Goal: Task Accomplishment & Management: Complete application form

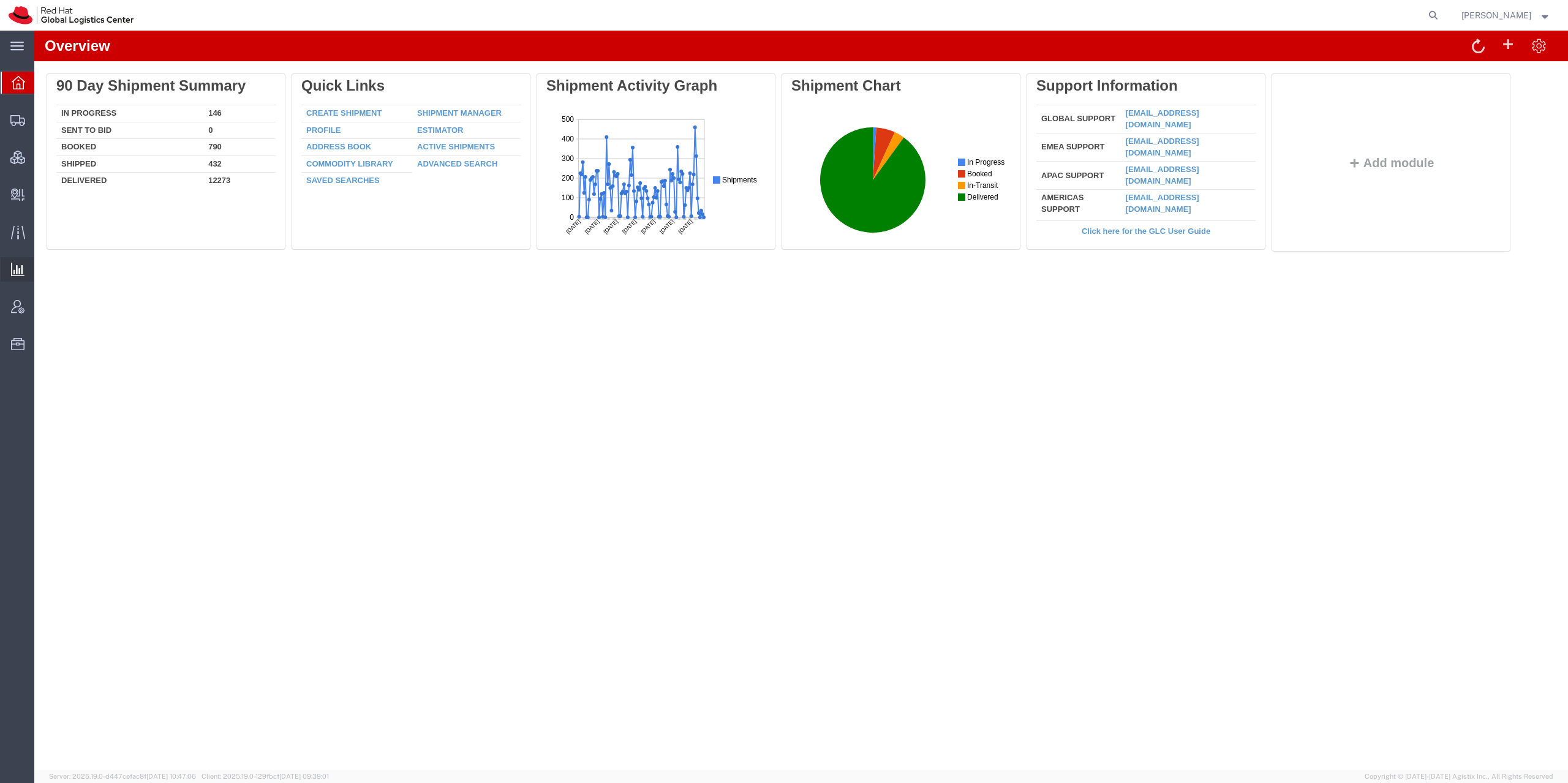
click at [42, 269] on span "Analytics" at bounding box center [38, 269] width 9 height 24
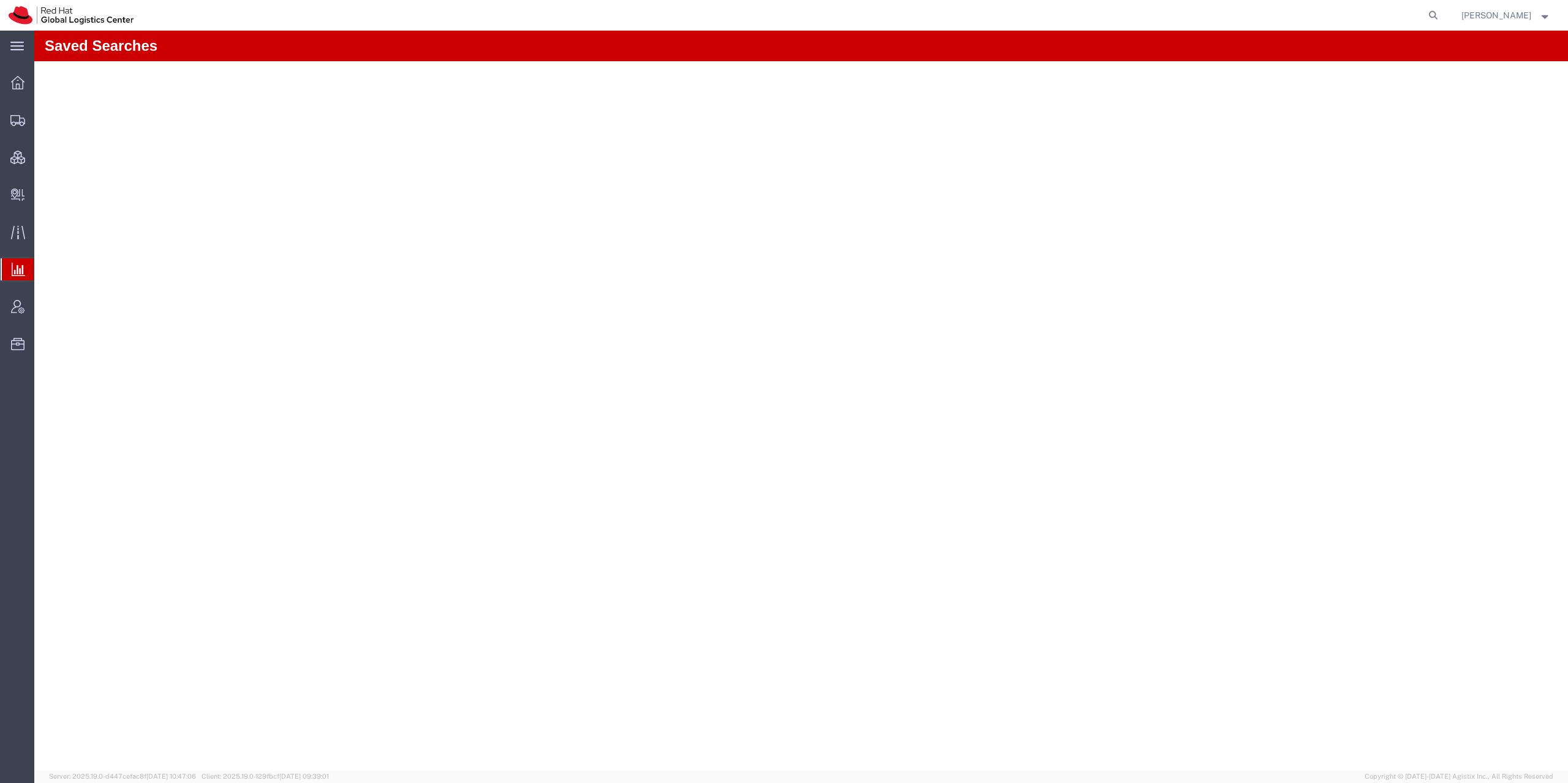
click at [16, 268] on icon at bounding box center [18, 269] width 13 height 13
click at [28, 128] on div at bounding box center [18, 120] width 34 height 24
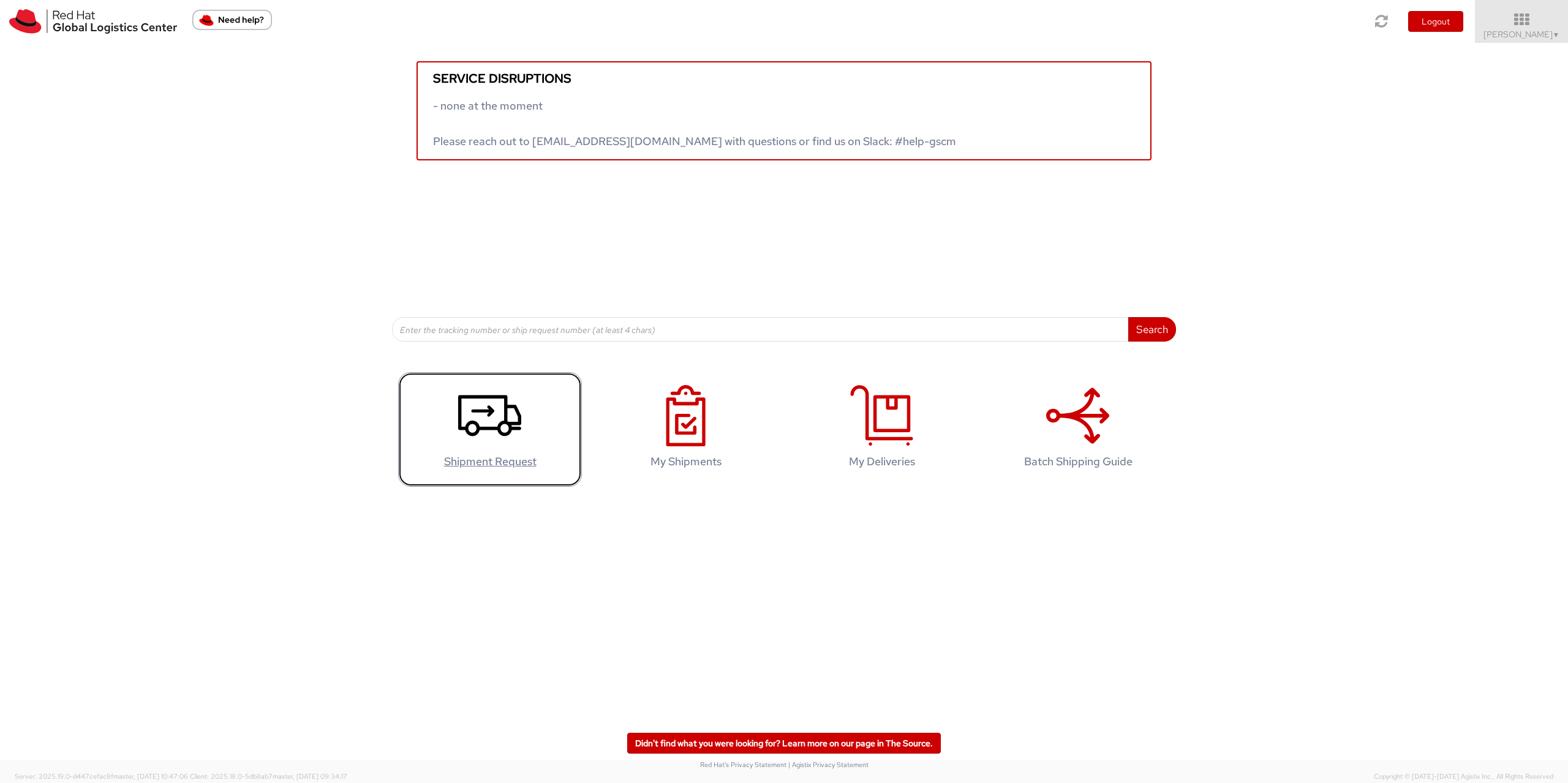
click at [488, 408] on use at bounding box center [490, 416] width 63 height 41
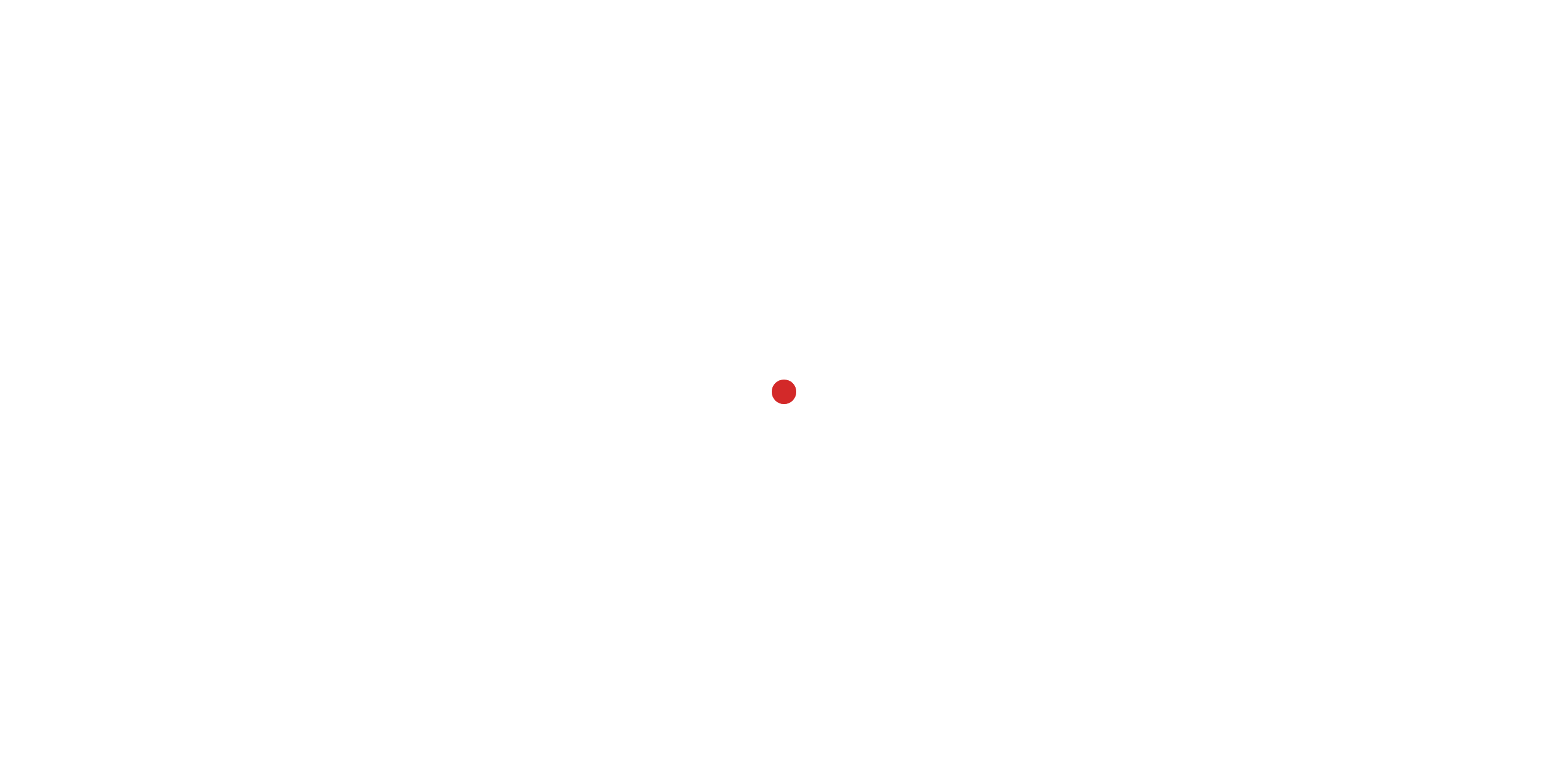
select select
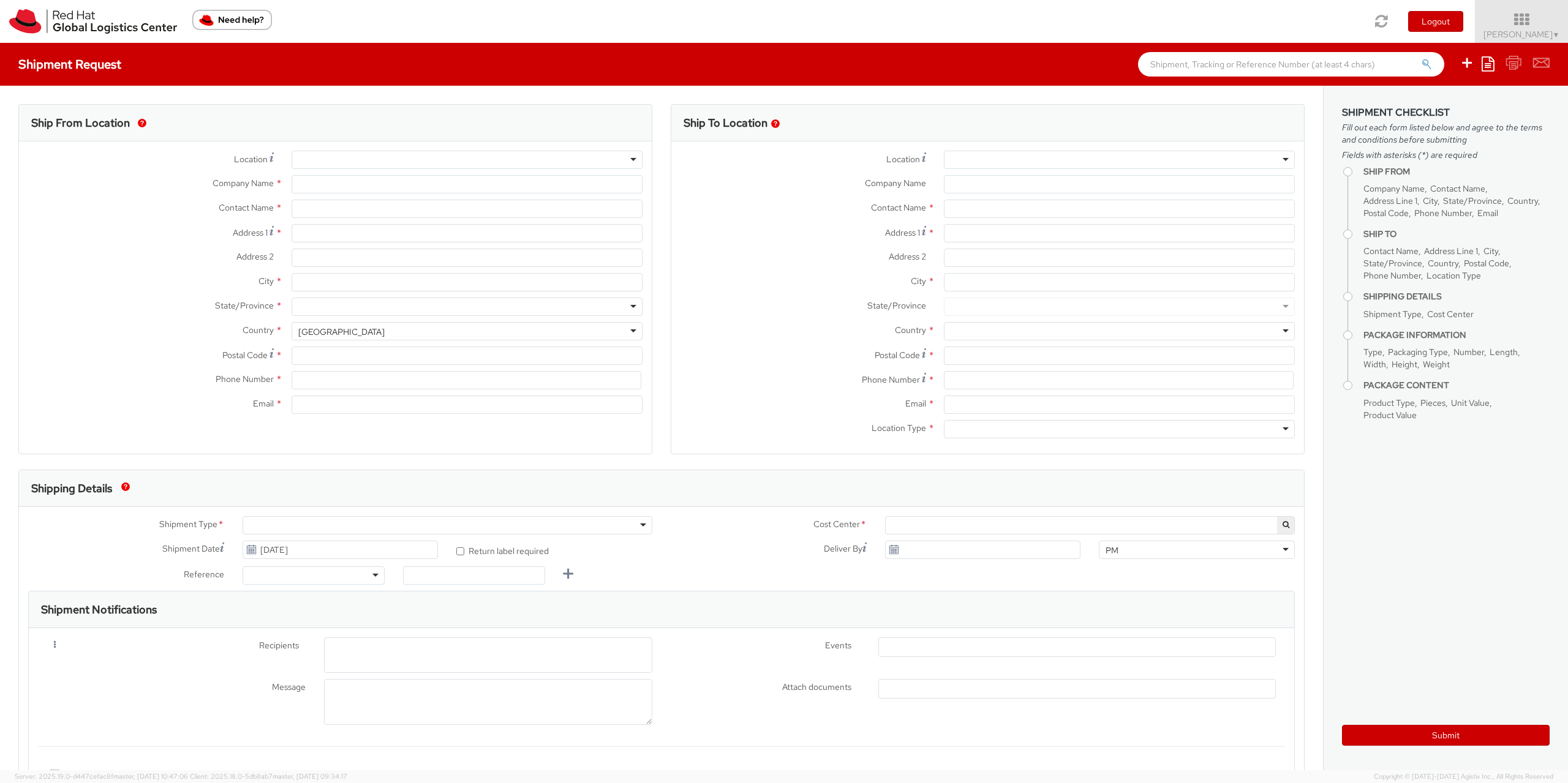
select select "901"
select select
type input "Red Hat Czech s.r.o."
type input "[PERSON_NAME]"
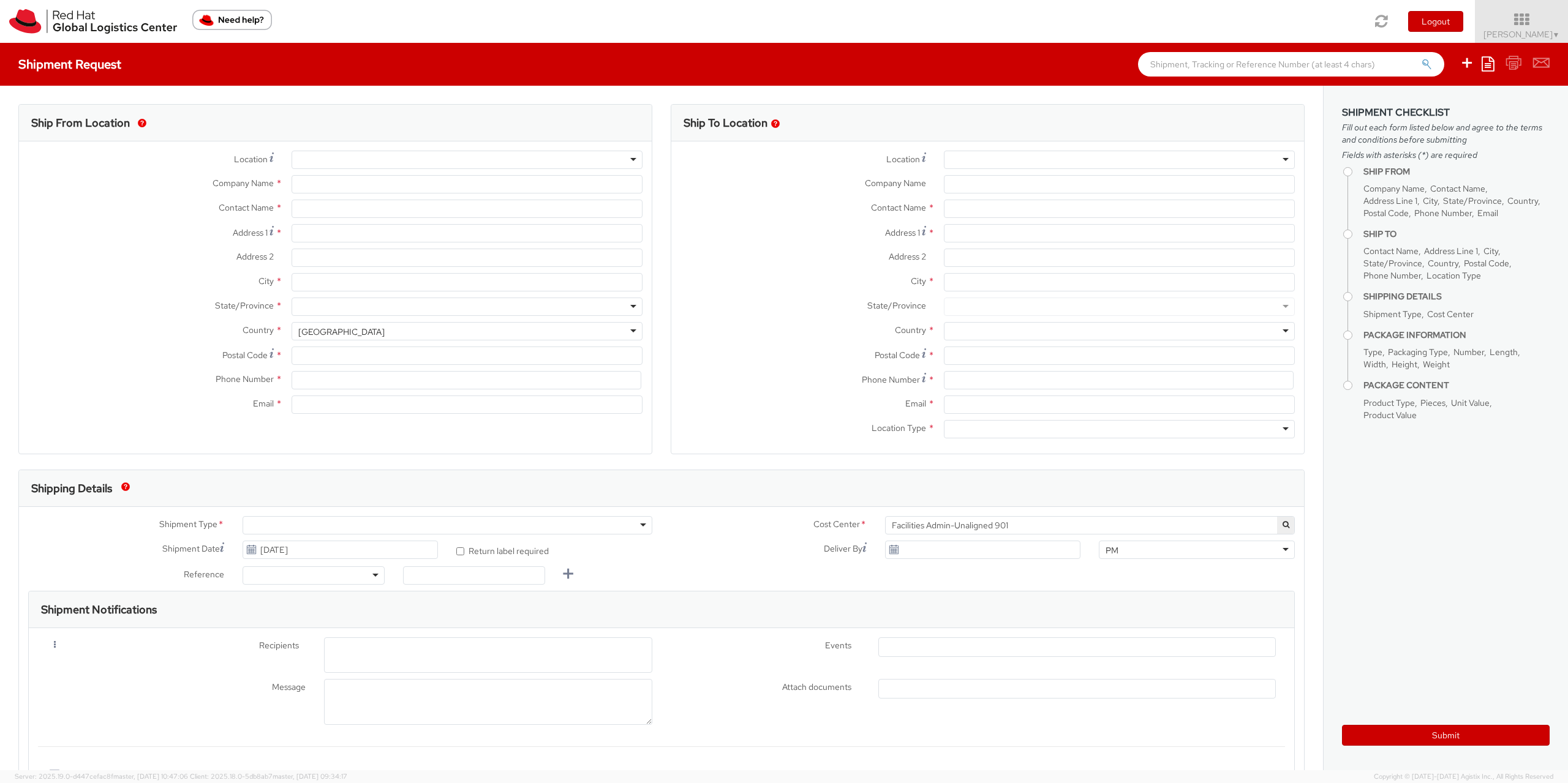
type input "Purkynova 665/115"
type input "[GEOGRAPHIC_DATA]"
type input "621 00"
type input "420722077148"
type input "[EMAIL_ADDRESS][DOMAIN_NAME]"
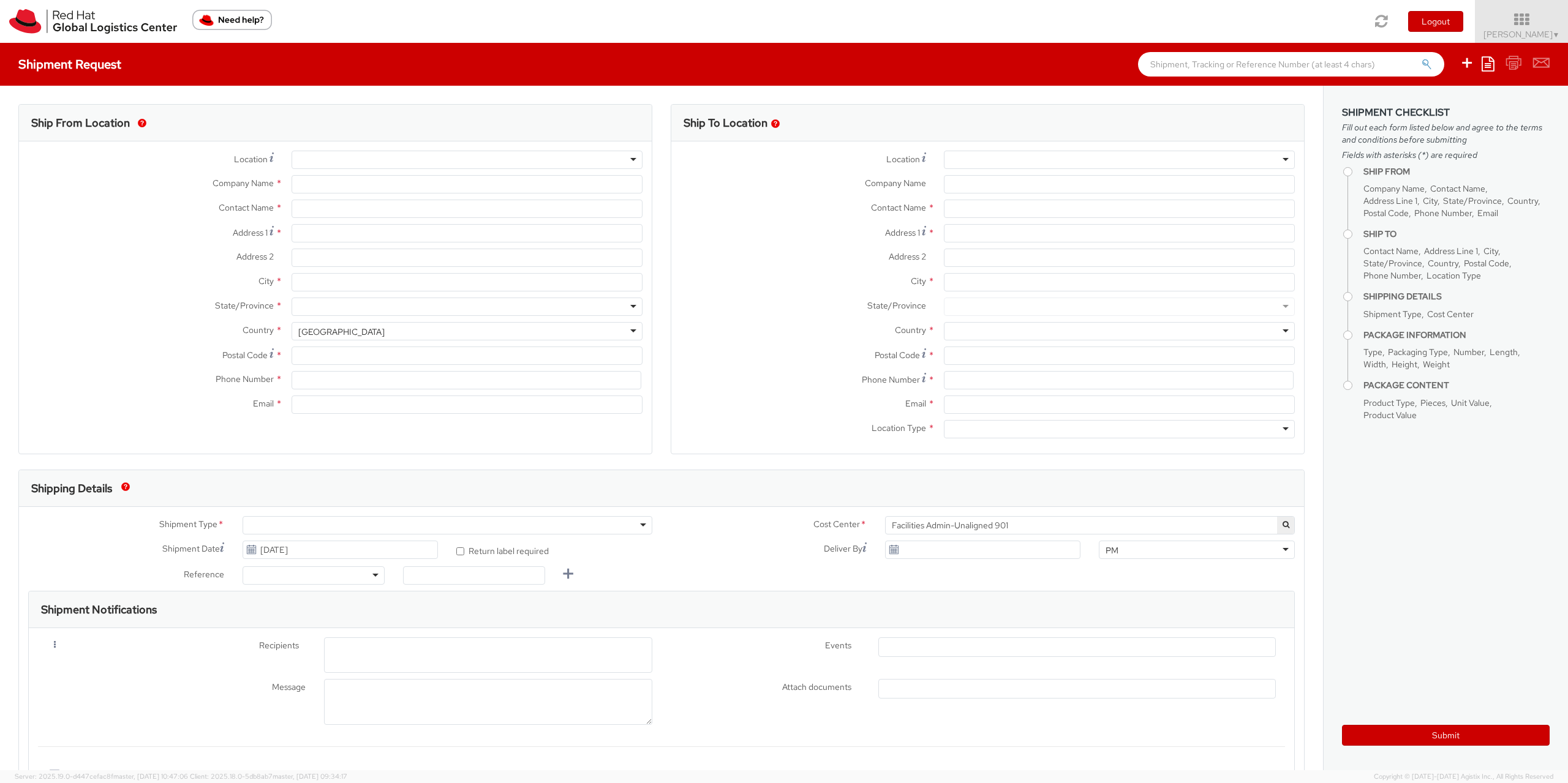
select select "CM"
select select "KGS"
click at [663, 109] on div "Ship To Location Location * RH - Amsterdam - MSO RH - Amsterdam Data Center RH …" at bounding box center [988, 287] width 652 height 366
click at [1483, 67] on icon at bounding box center [1488, 63] width 13 height 15
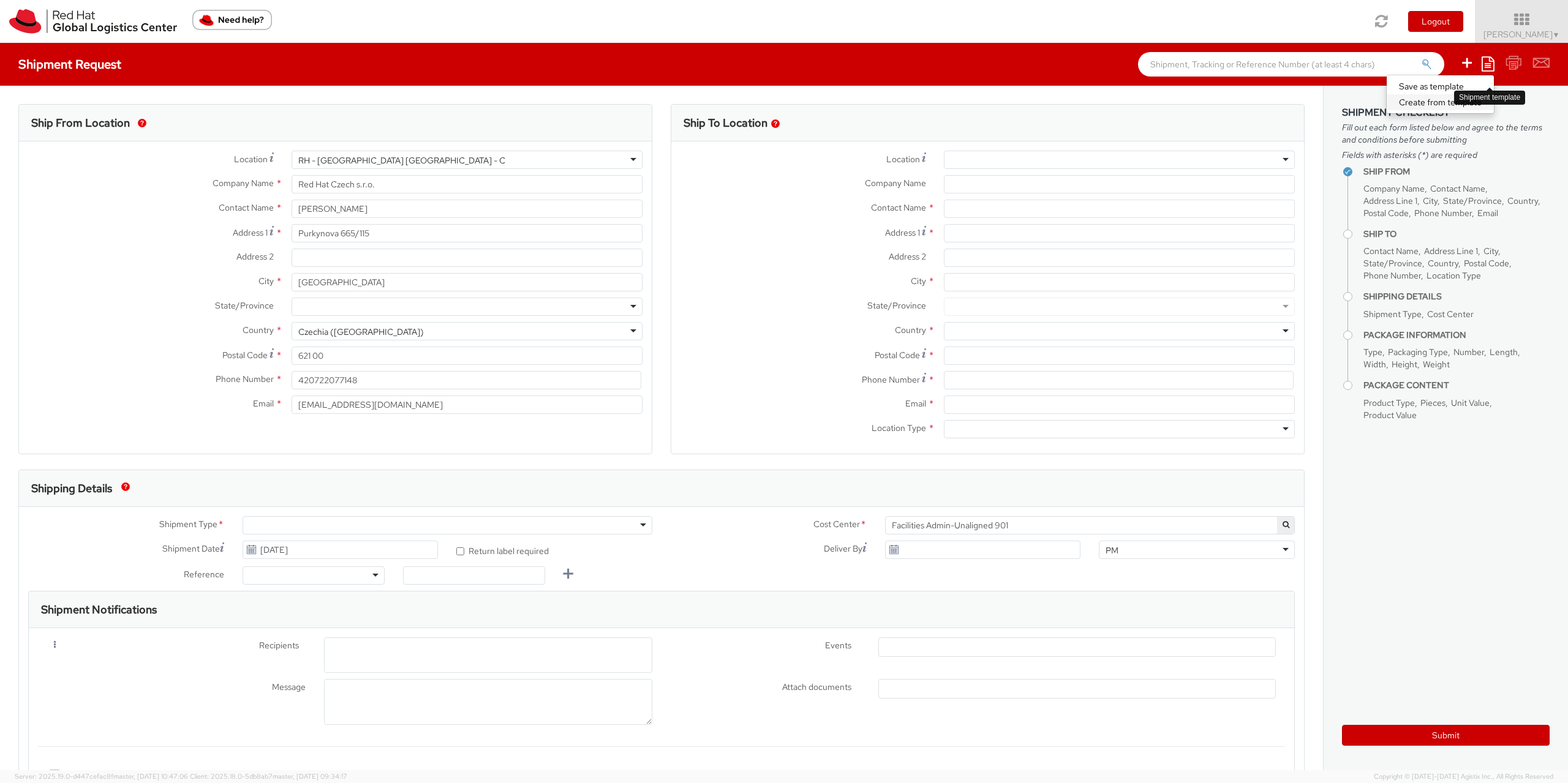
click at [1441, 108] on link "Create from template" at bounding box center [1440, 102] width 107 height 16
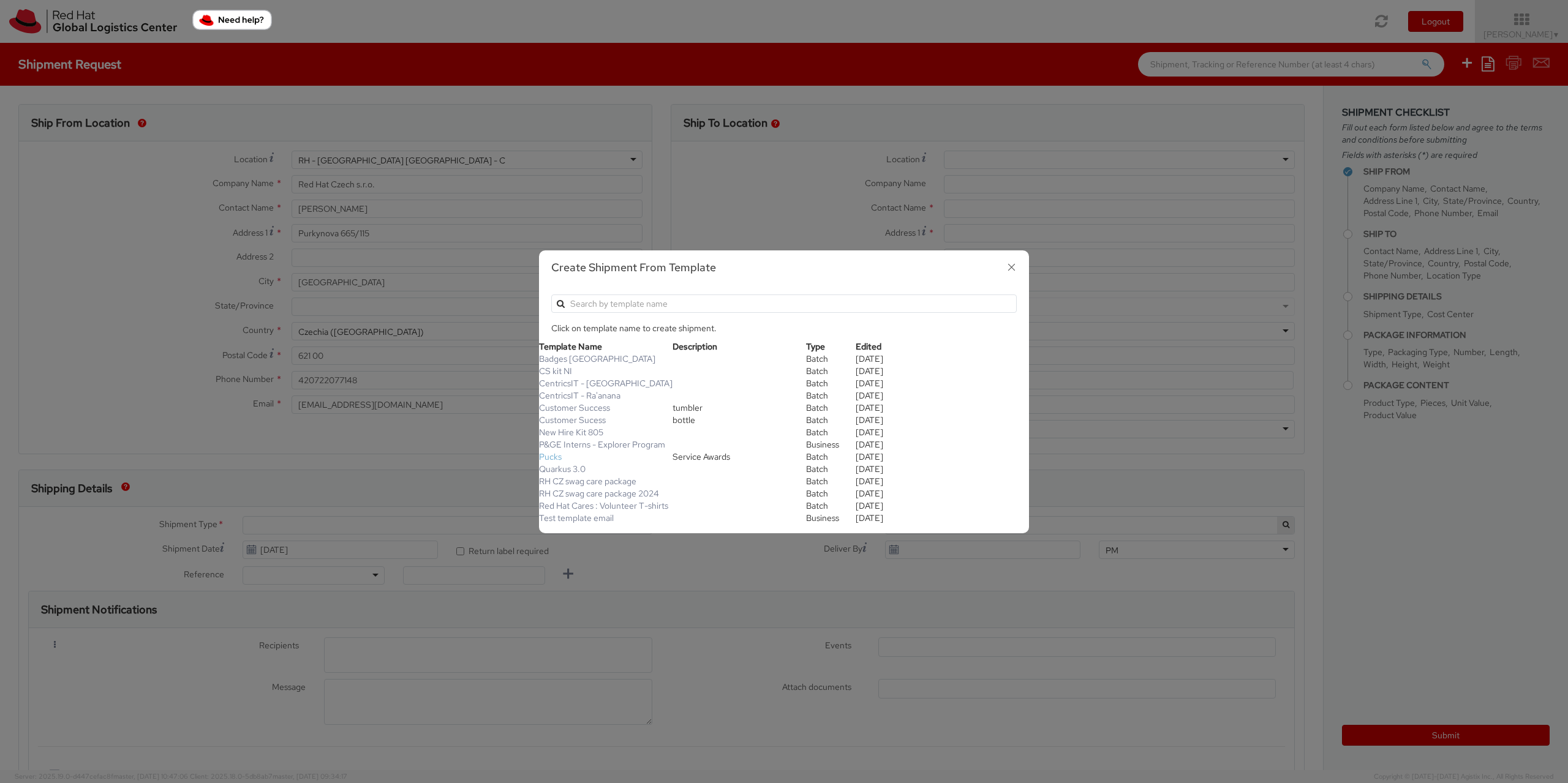
click at [550, 452] on link "Pucks" at bounding box center [550, 456] width 23 height 11
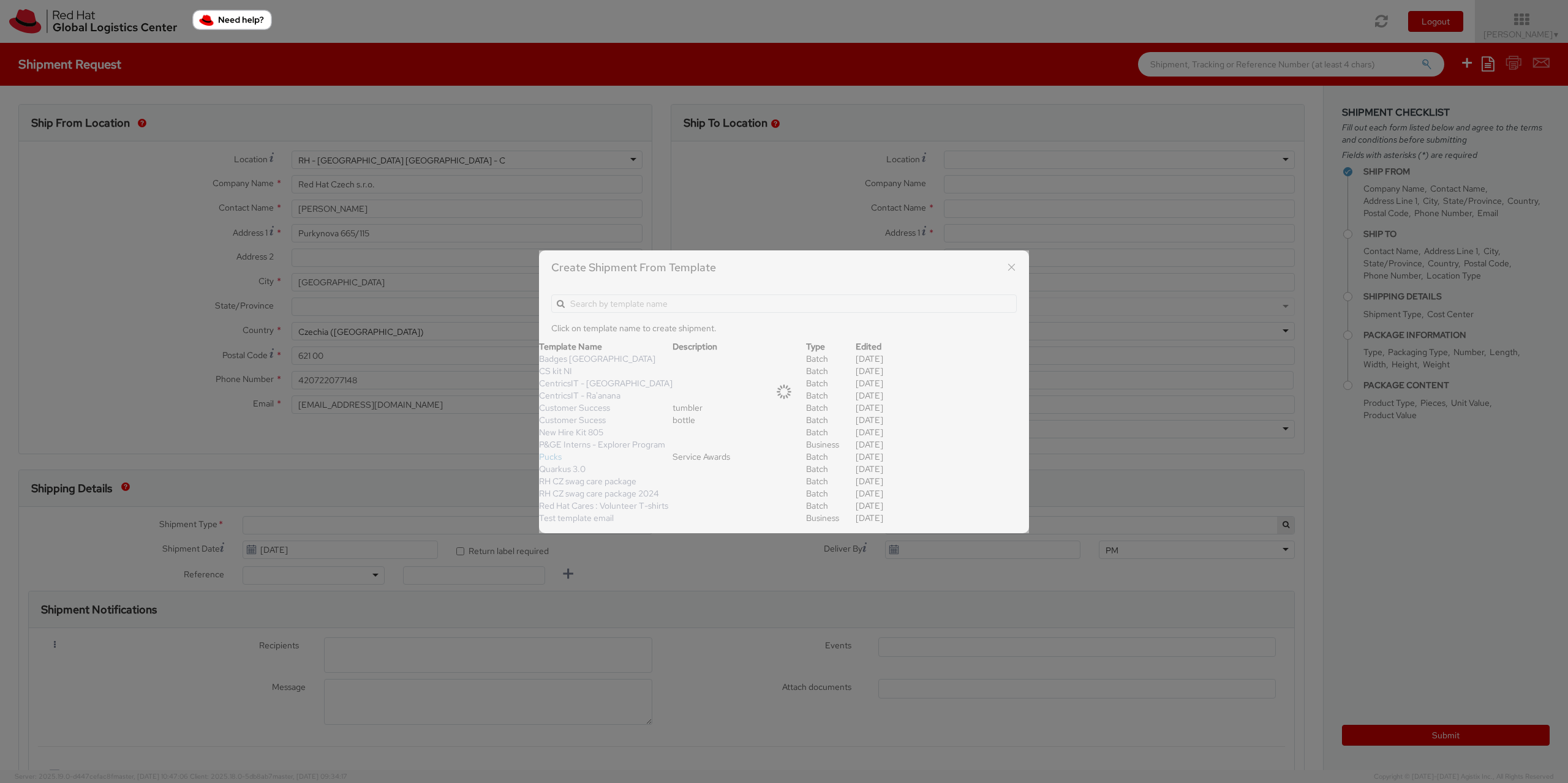
type input "EMEA Fulfillment"
type input "420775852635"
type input "[EMAIL_ADDRESS][DOMAIN_NAME]"
type input "Pucks"
select select
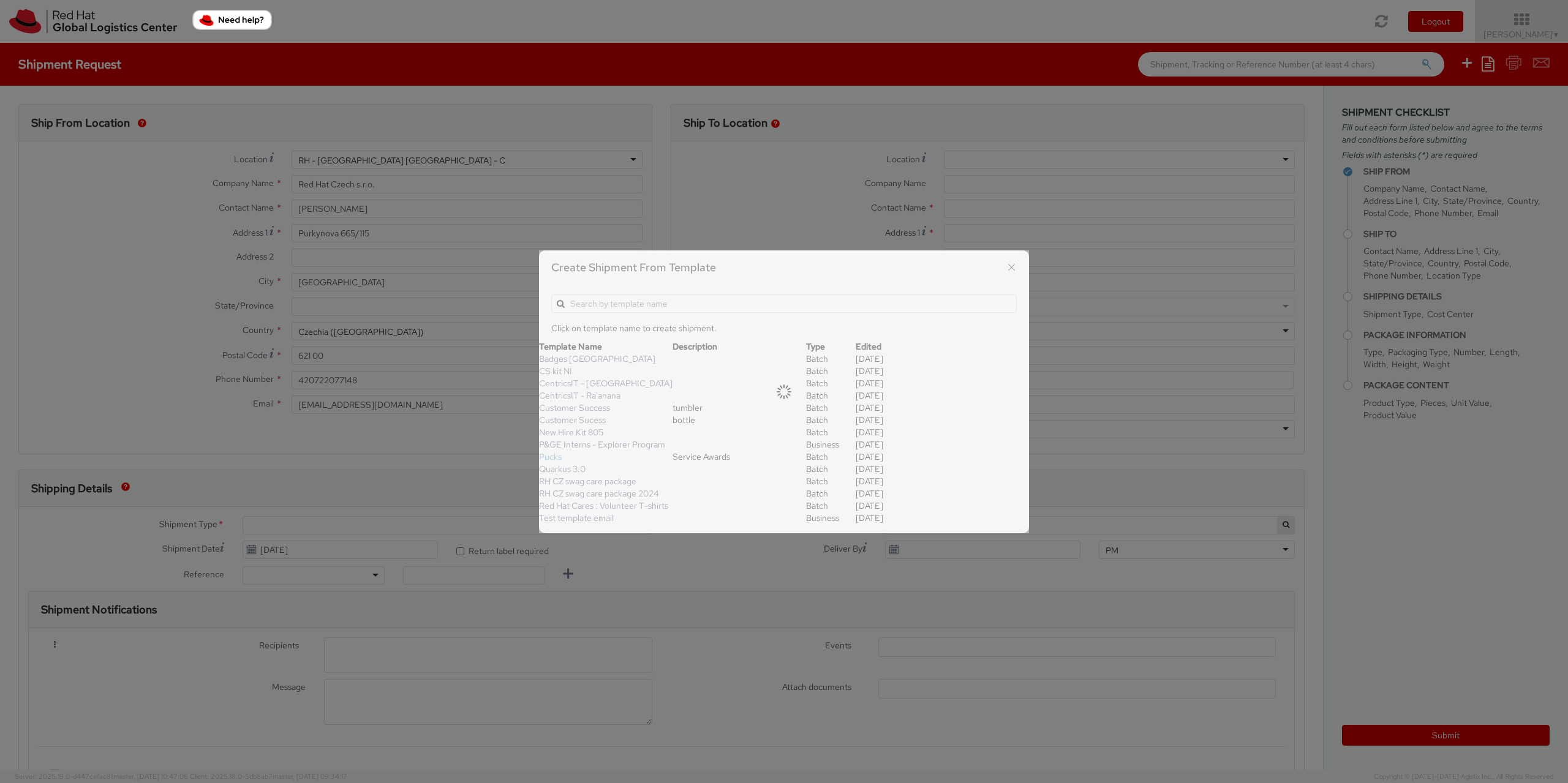
type input "1"
type input "26.04"
type input "32.38"
type input "2.54"
type input "0.5"
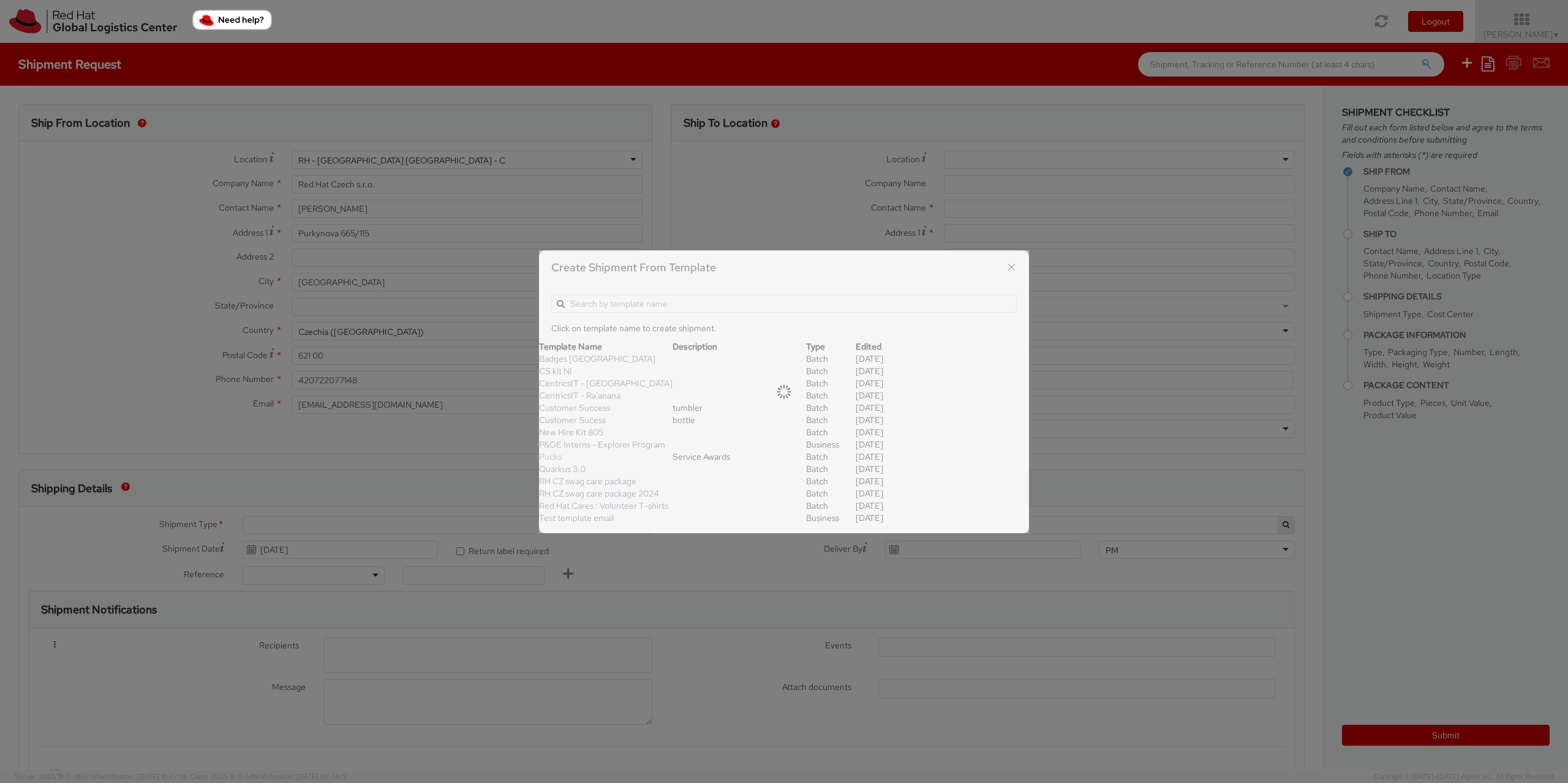
type input "Acrylic Award (personalized)"
select select
type input "55.00"
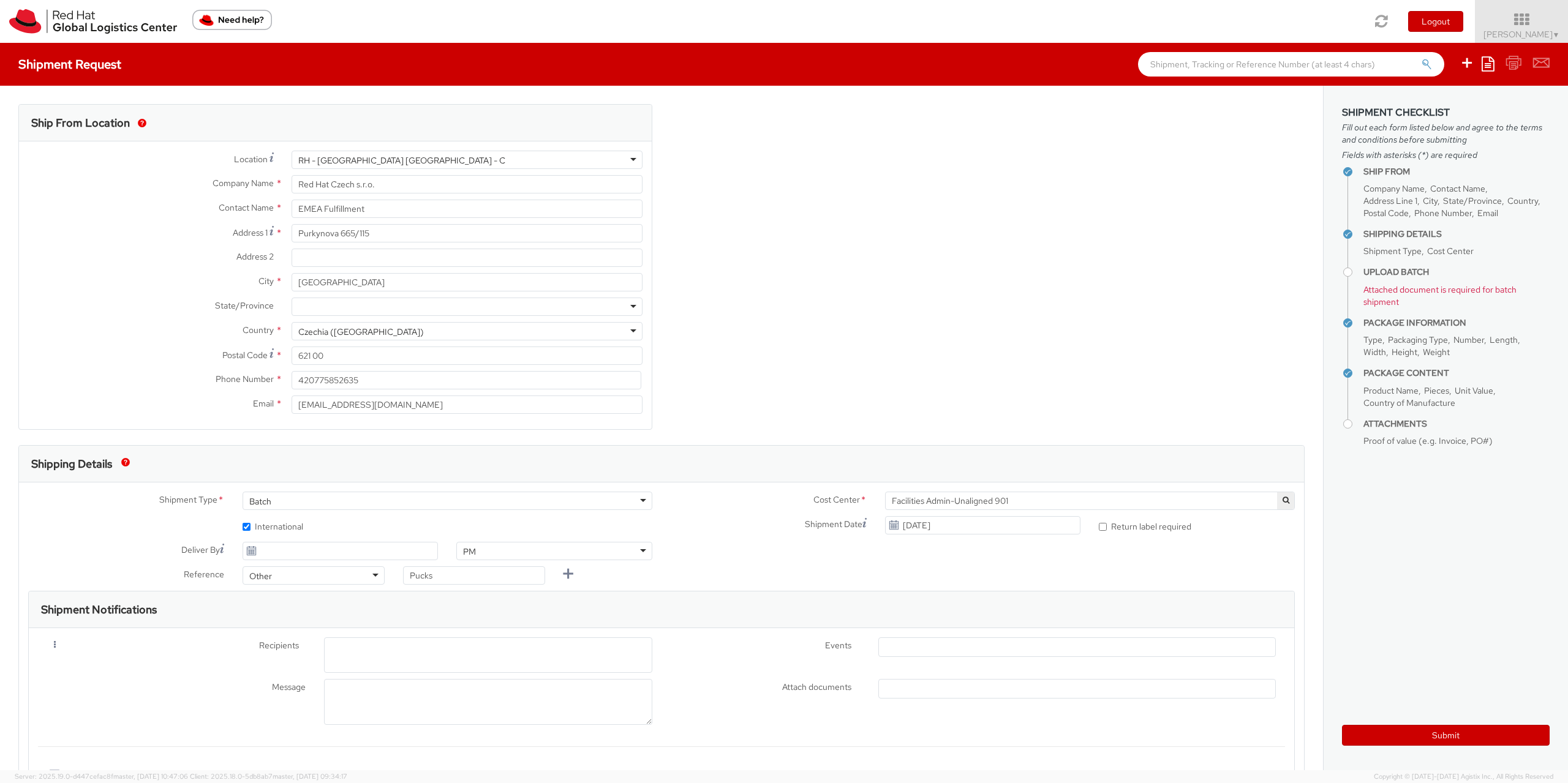
select select "827"
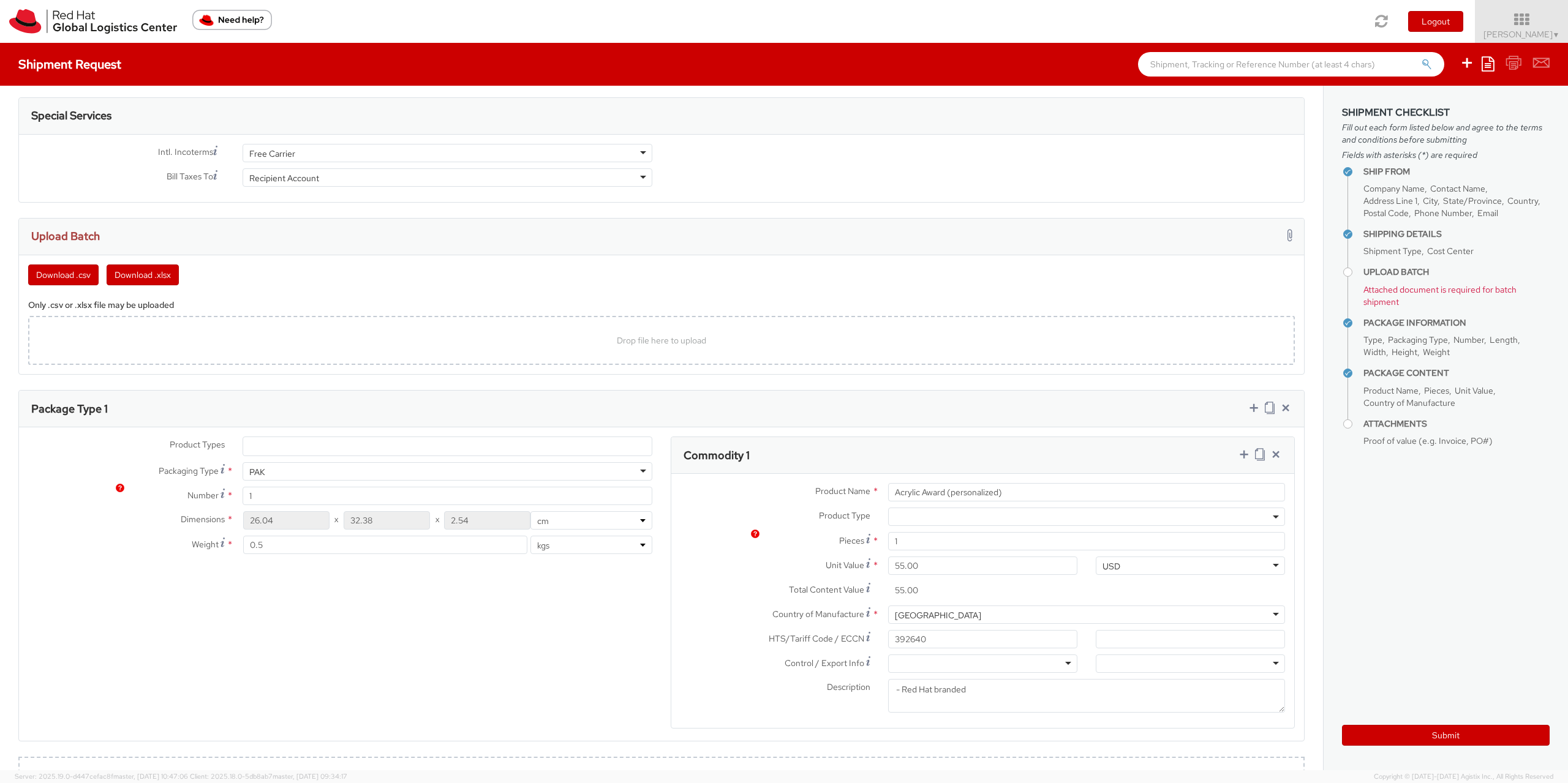
scroll to position [794, 0]
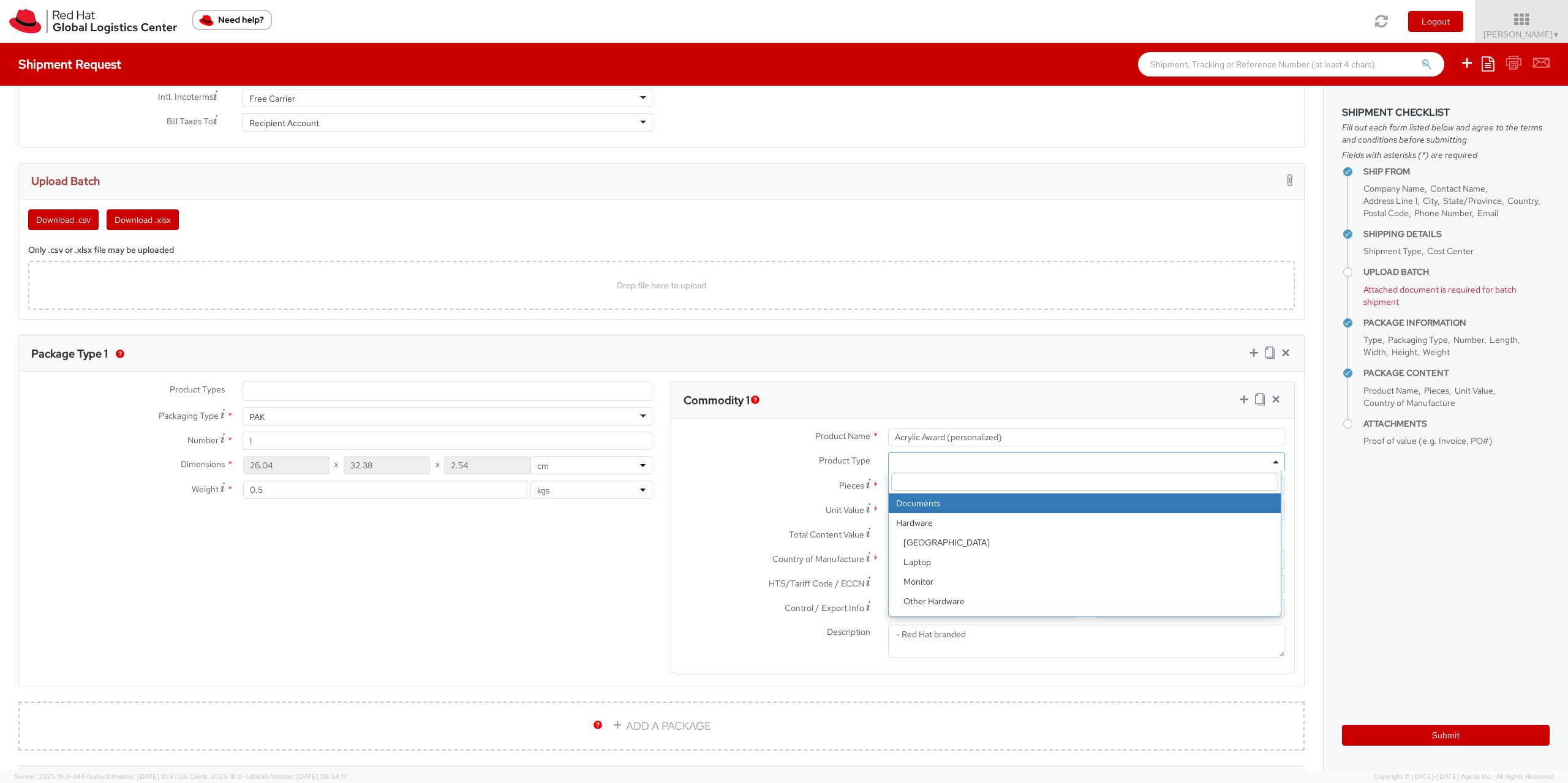
click at [893, 465] on span at bounding box center [1086, 461] width 397 height 18
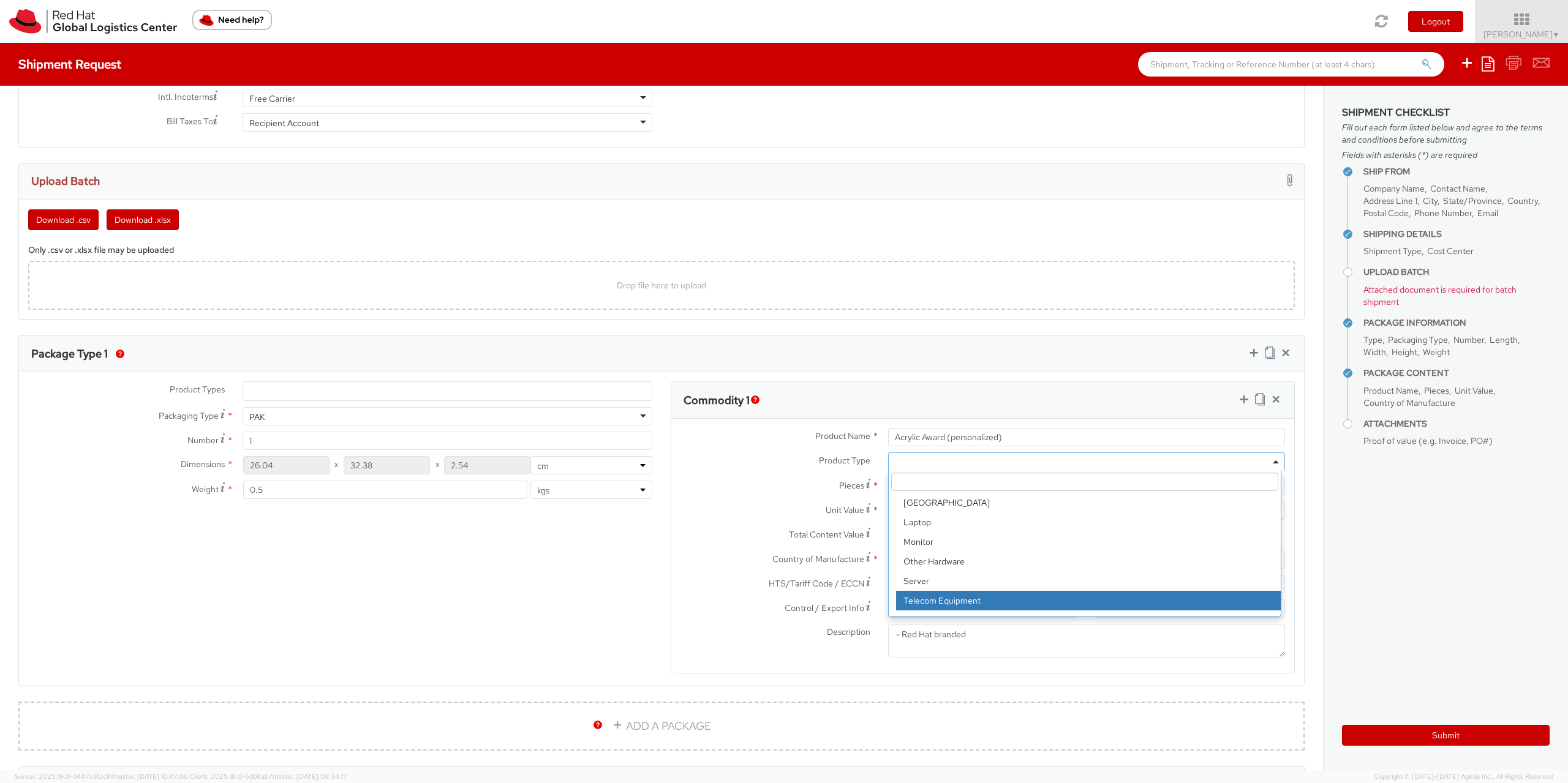
scroll to position [54, 0]
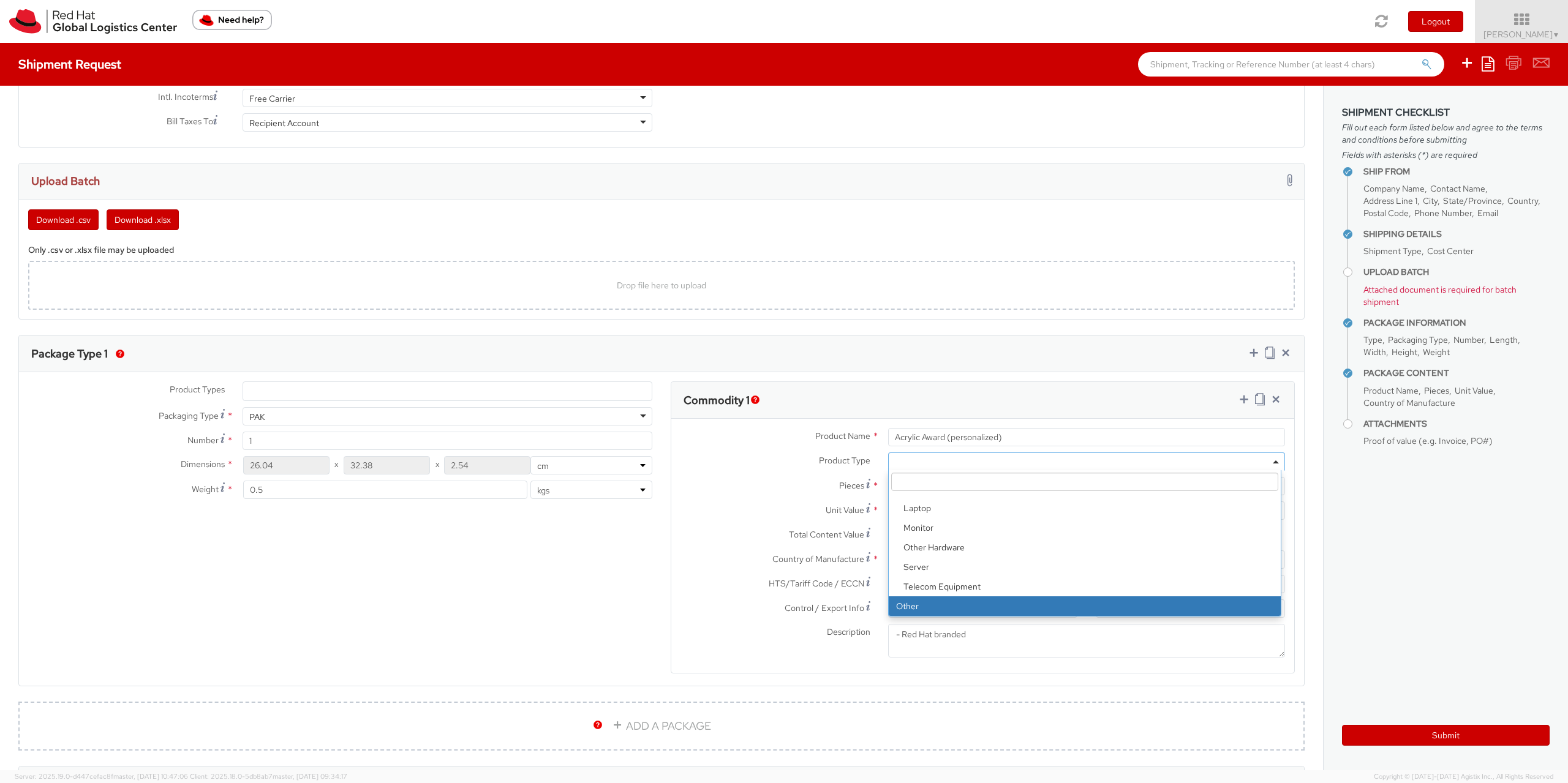
select select "OTHER"
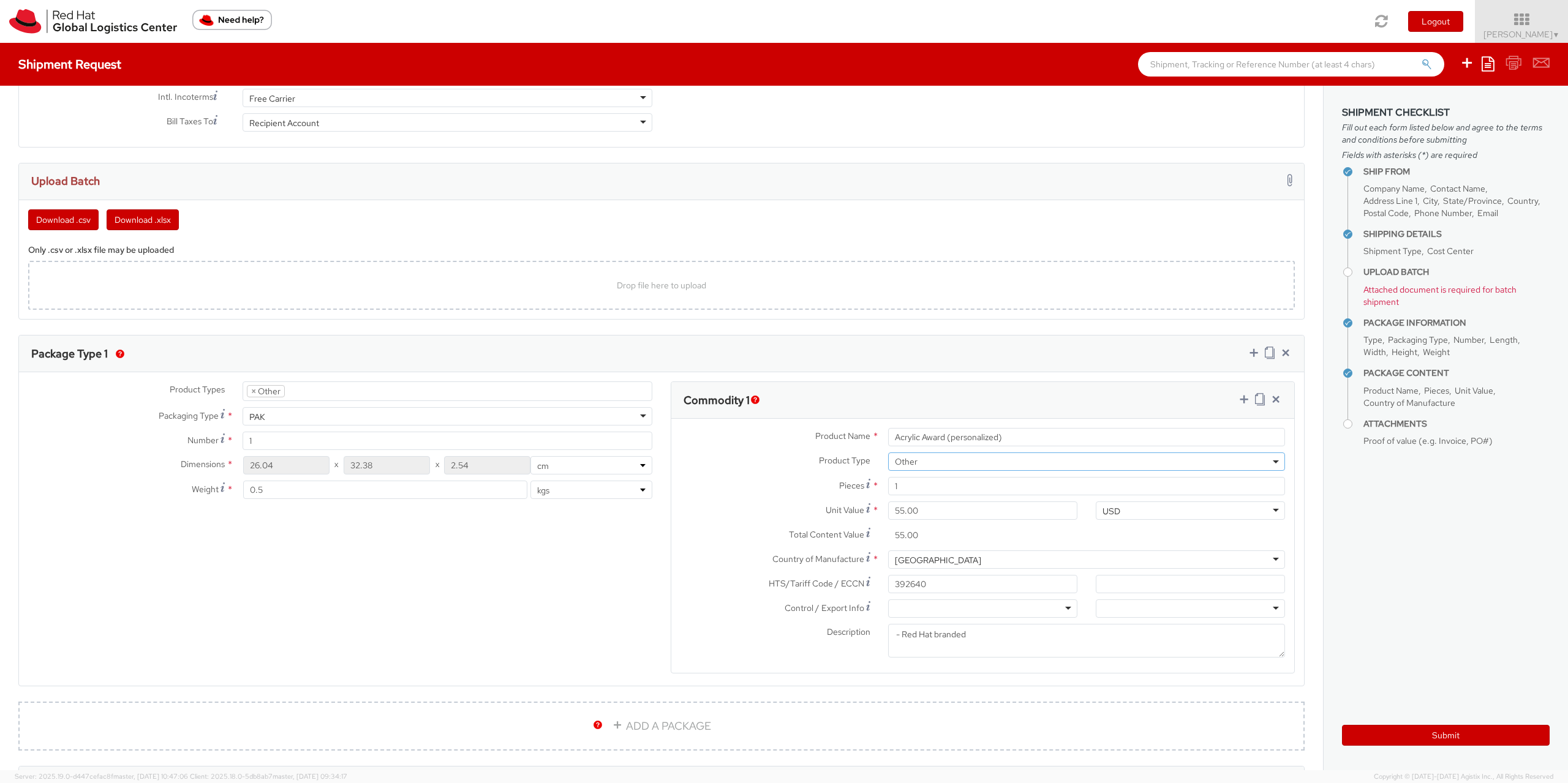
click at [662, 392] on agx-form-section "Commodity 1 Product Name * Acrylic Award (personalized) Product Type * Document…" at bounding box center [983, 535] width 643 height 308
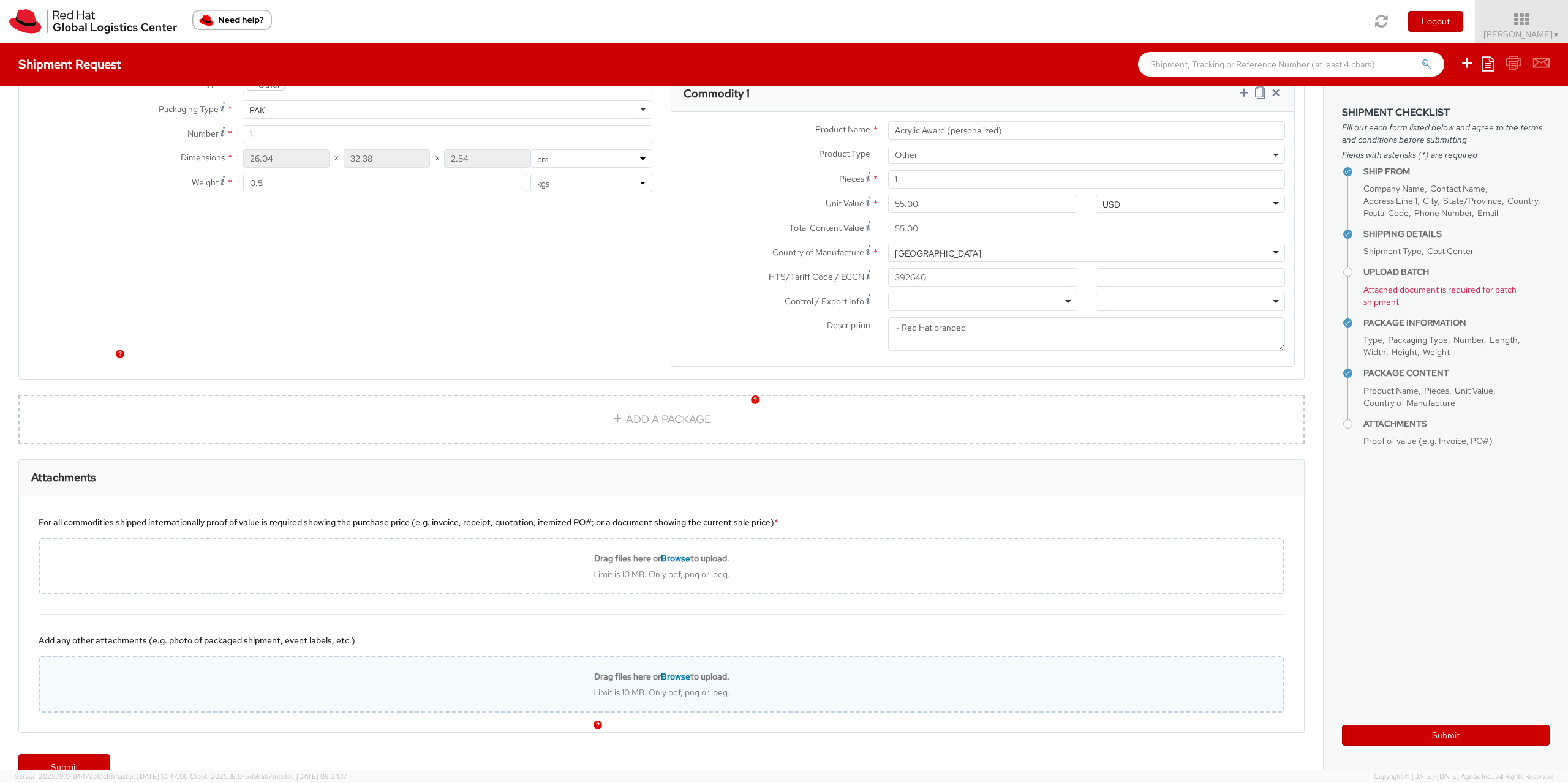
scroll to position [1128, 0]
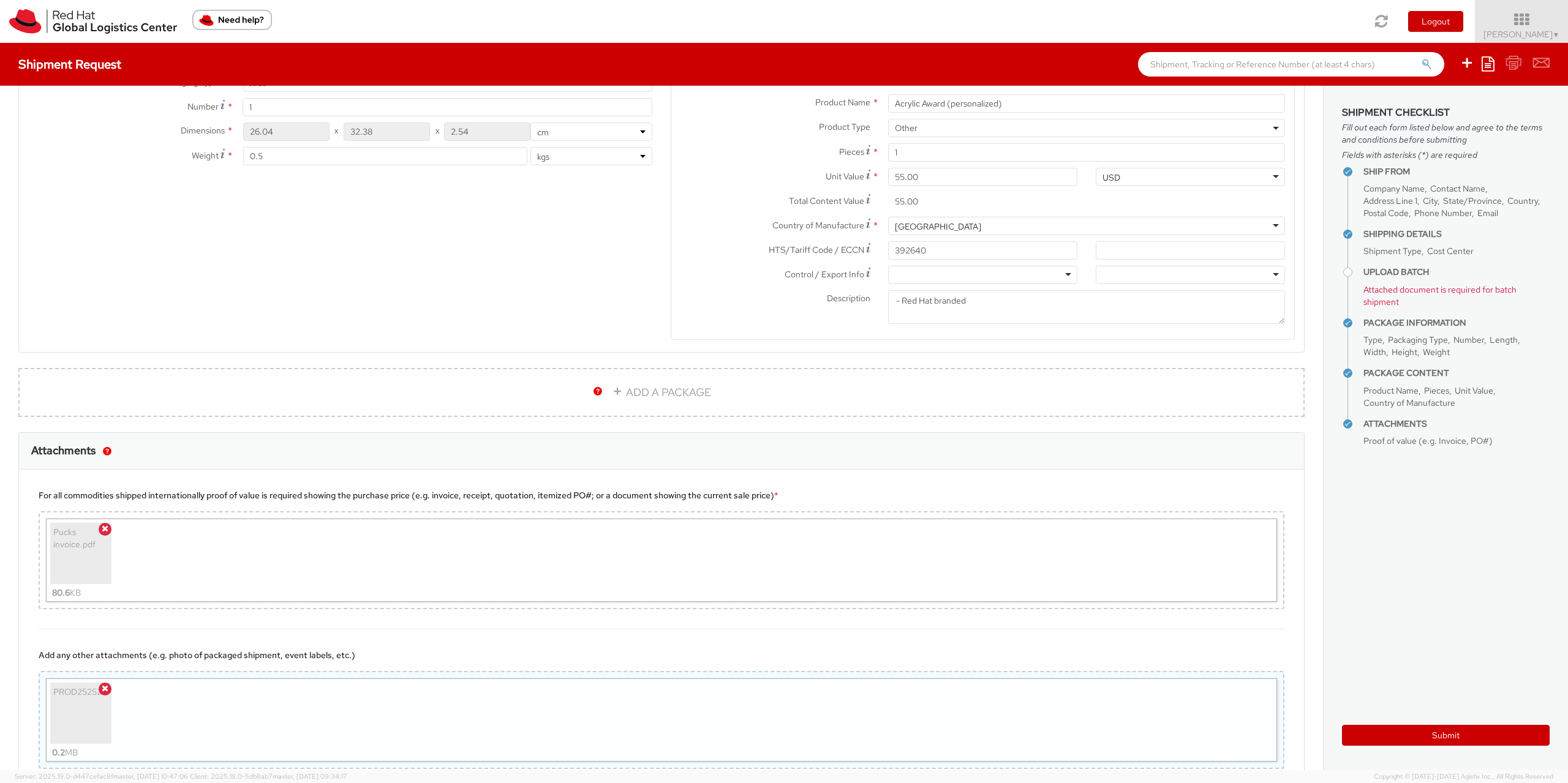
click at [103, 321] on div "Product Types * Documents Docking Station Laptop Monitor Other Hardware Server …" at bounding box center [661, 201] width 1285 height 308
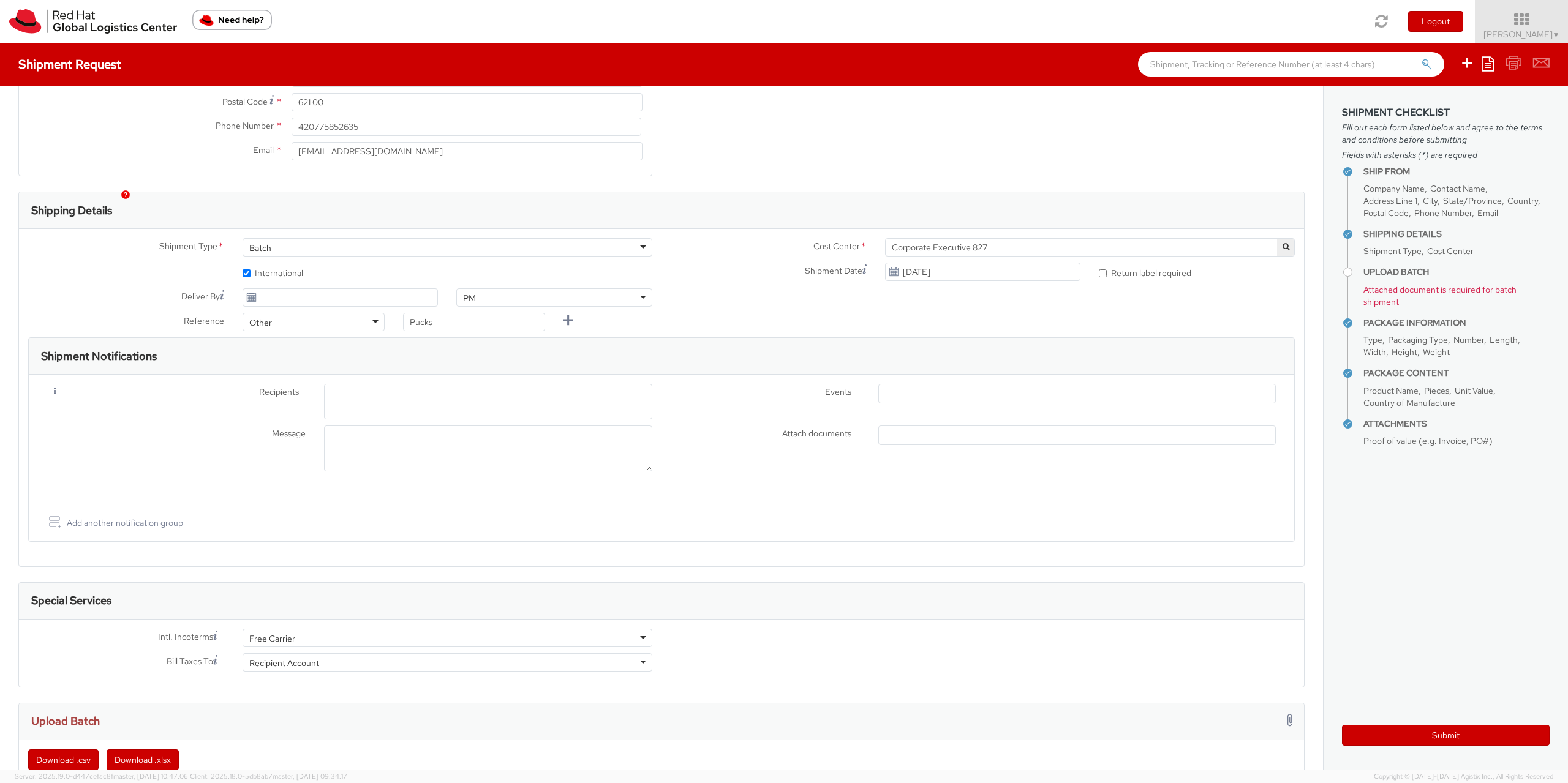
scroll to position [268, 0]
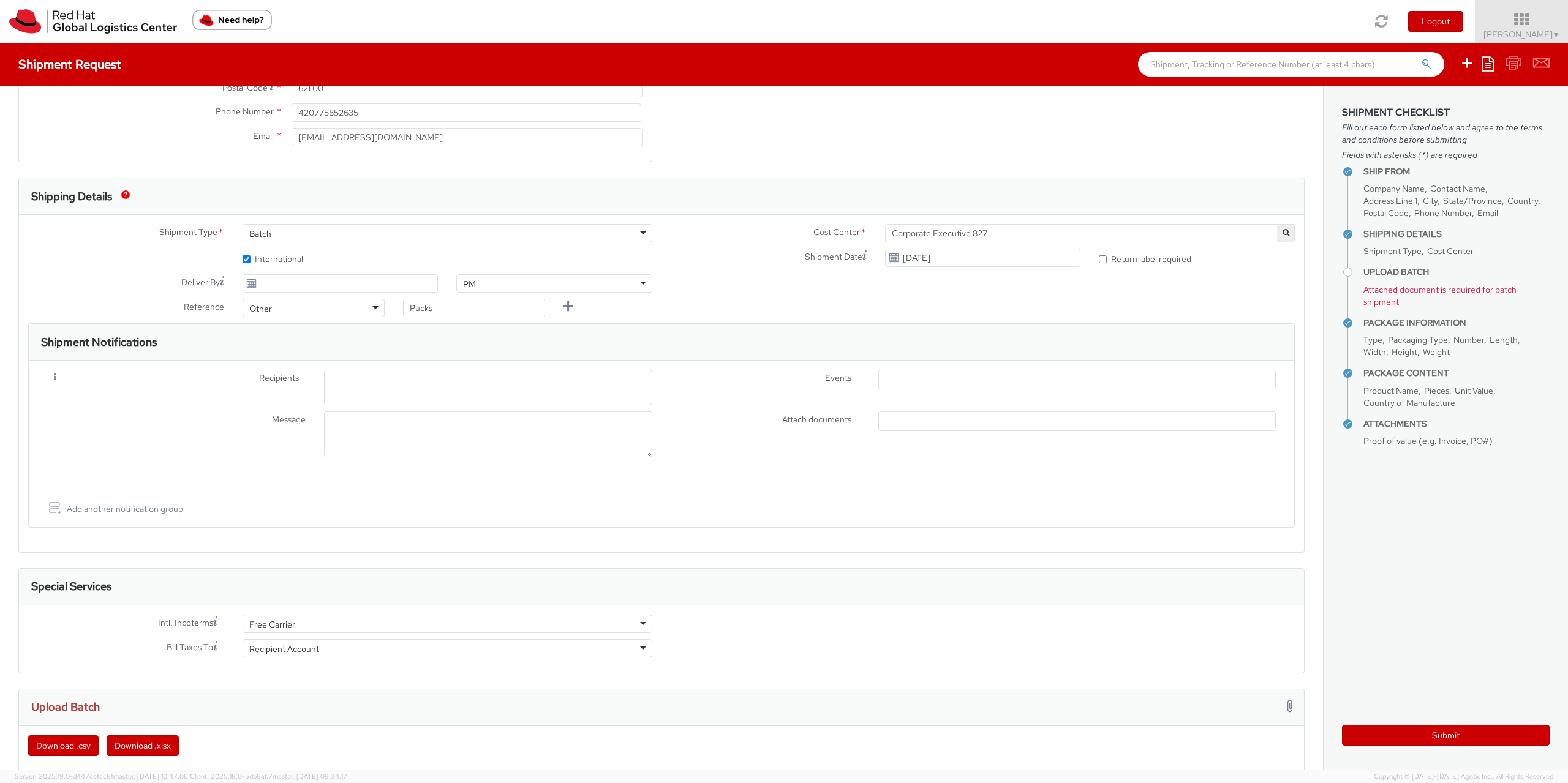
click at [273, 622] on div "Free Carrier" at bounding box center [272, 625] width 46 height 13
click at [333, 698] on form "Shipping Details Shipment Type * Batch Batch Batch Business * International Cos…" at bounding box center [661, 511] width 1287 height 668
click at [302, 649] on div "Recipient Account" at bounding box center [284, 649] width 70 height 13
click at [311, 690] on form "Shipping Details Shipment Type * Batch Batch Batch Business * International Cos…" at bounding box center [661, 511] width 1287 height 668
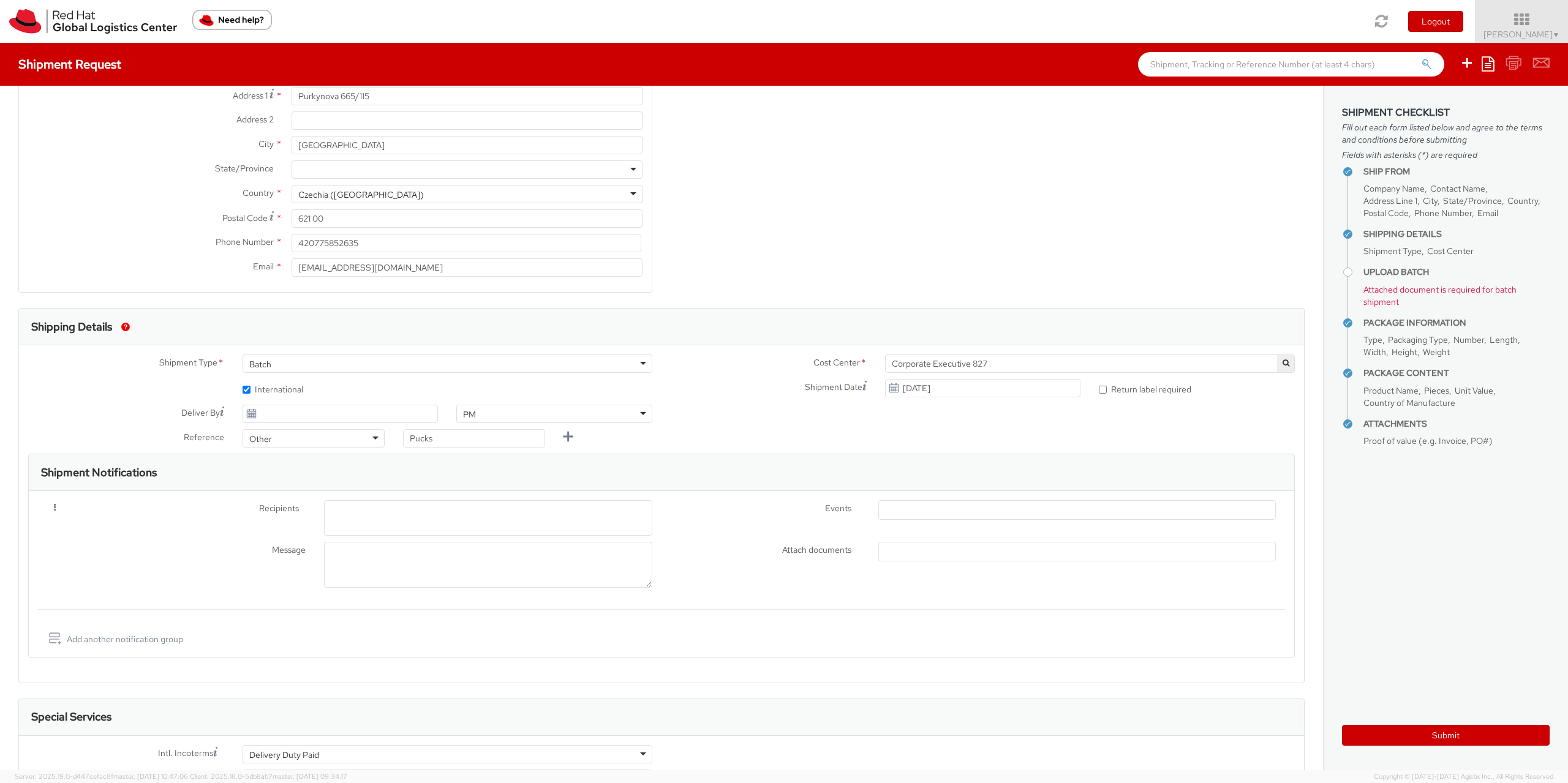
scroll to position [135, 0]
click at [916, 401] on div "Shipment Date 09/18/2025" at bounding box center [876, 393] width 428 height 24
click at [919, 392] on input "[DATE]" at bounding box center [983, 390] width 196 height 18
click at [956, 308] on div "Ship From Location Location * RH - Brno - Tech Park Brno - C RH - Brno - Tech P…" at bounding box center [662, 139] width 1305 height 341
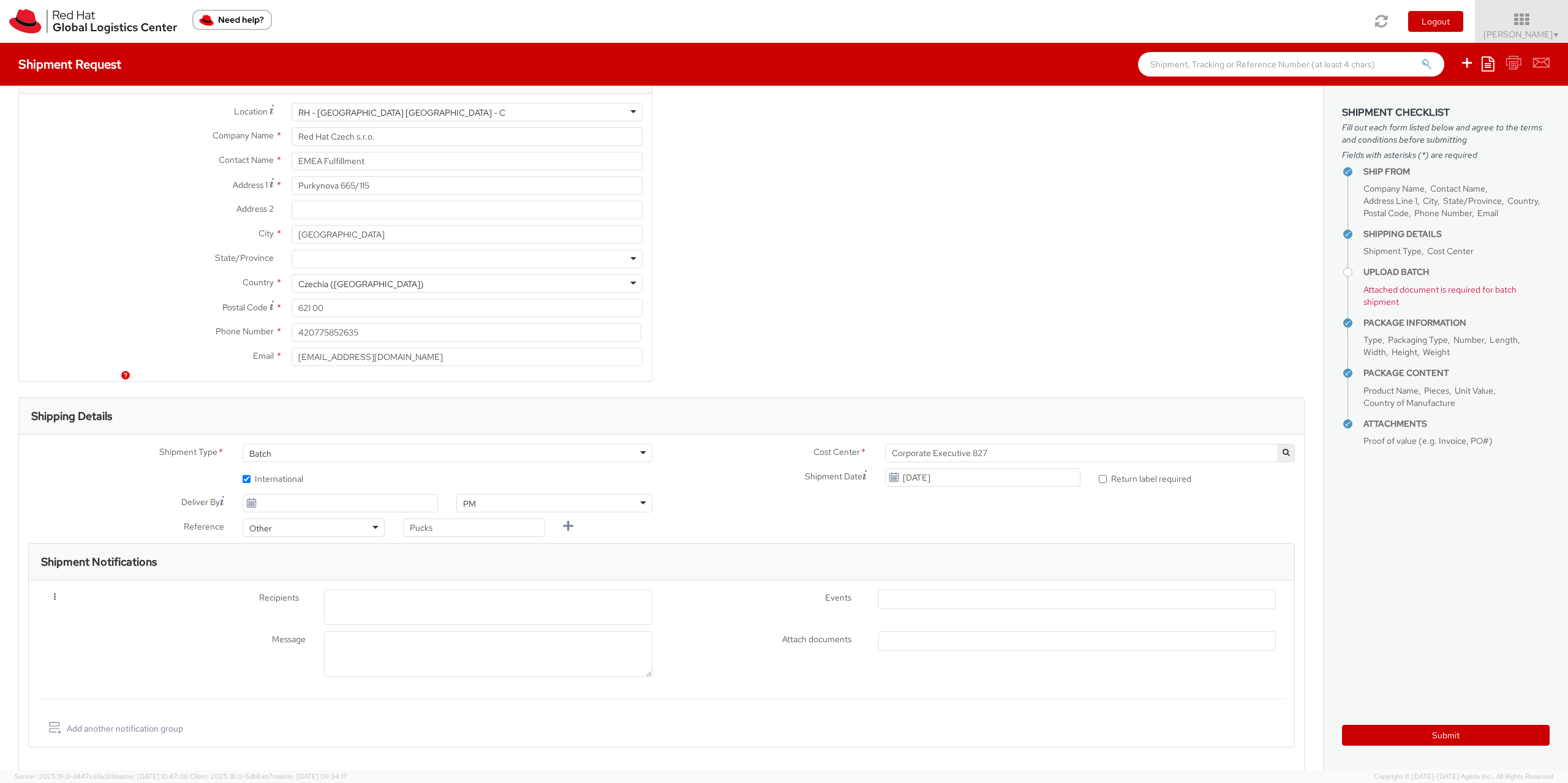
scroll to position [3, 0]
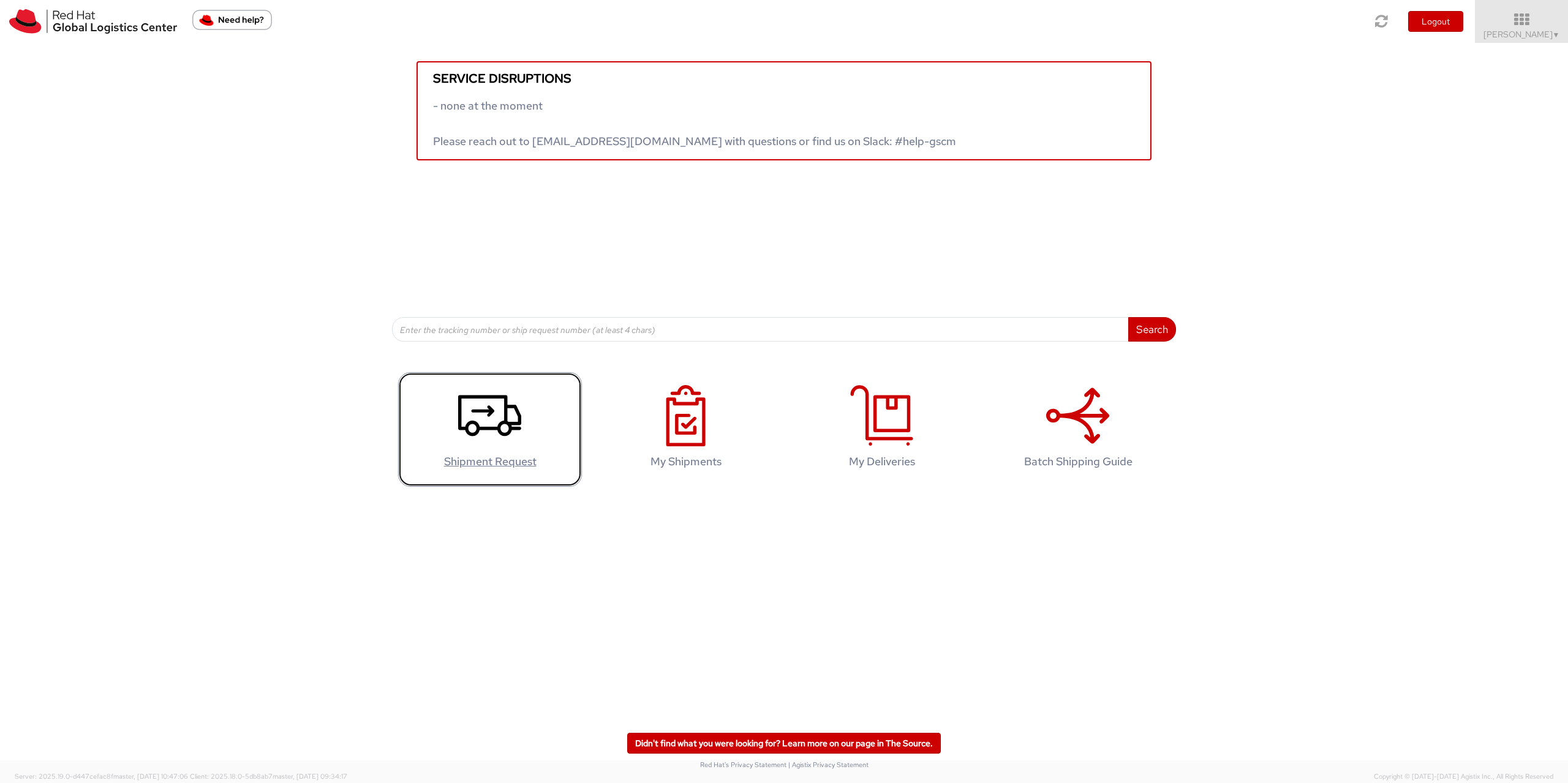
click at [457, 413] on link "Shipment Request" at bounding box center [490, 430] width 184 height 114
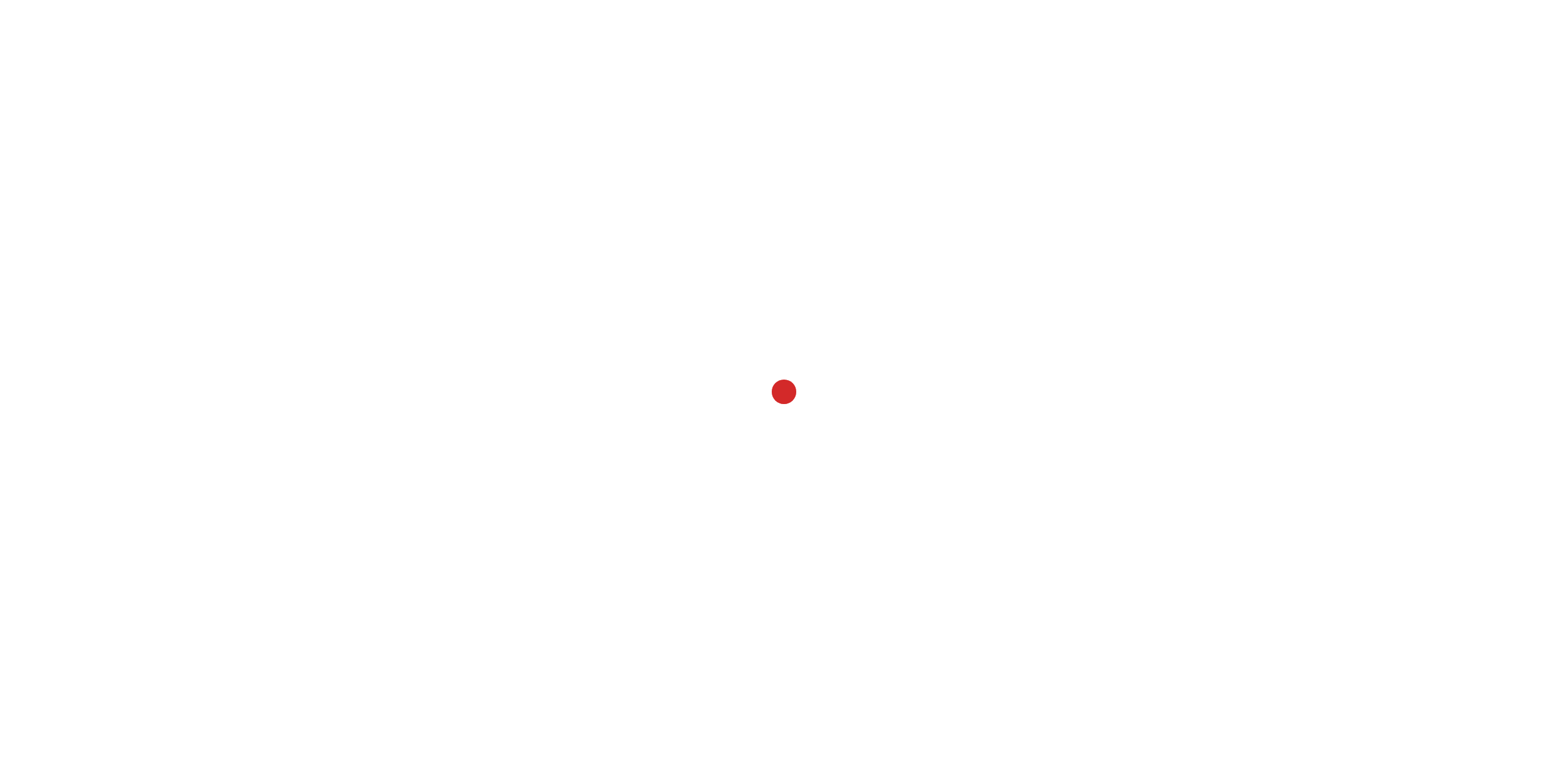
select select
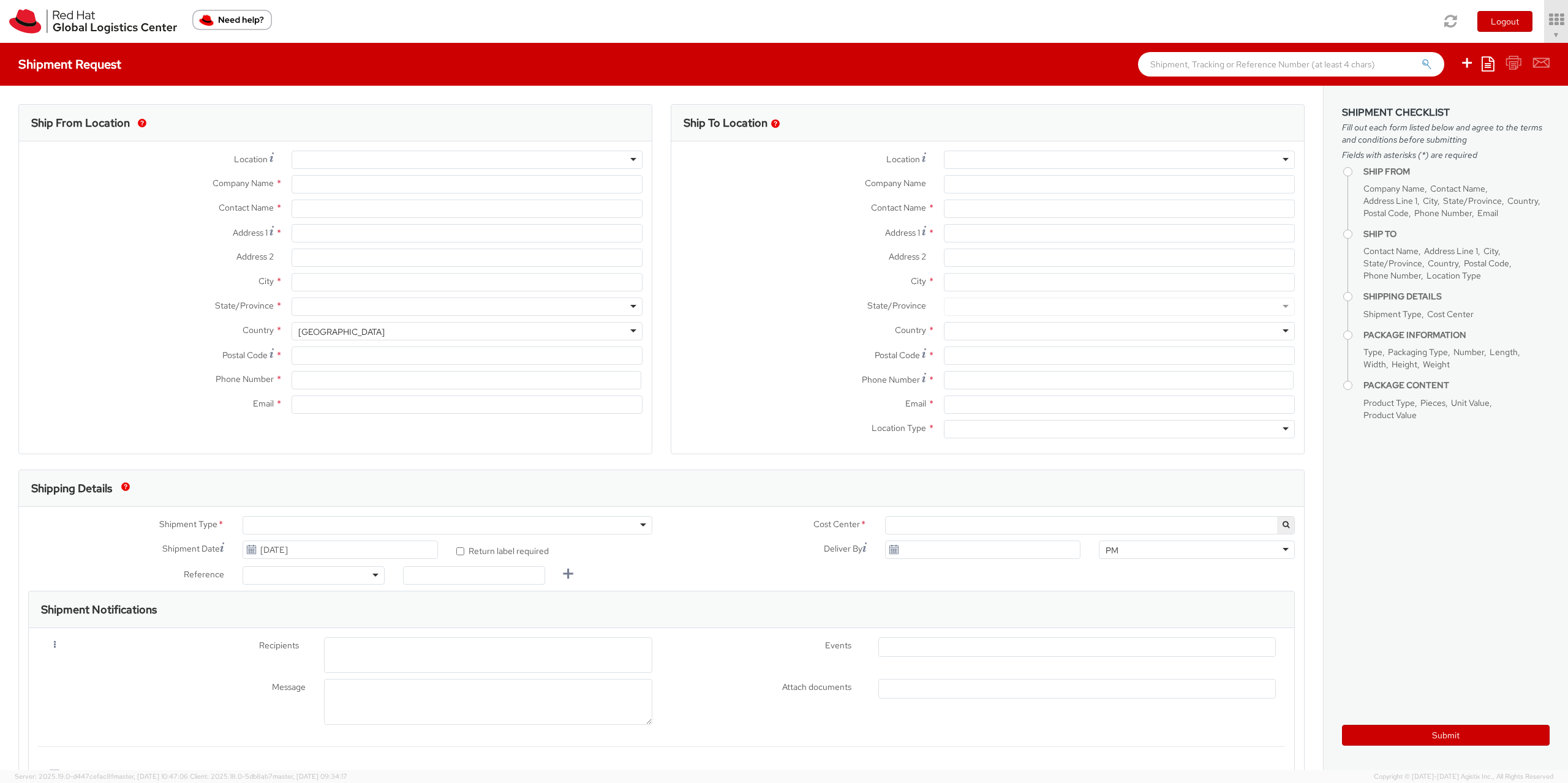
select select "901"
type input "Red Hat Czech s.r.o."
type input "[PERSON_NAME]"
type input "Purkynova 665/115"
type input "[GEOGRAPHIC_DATA]"
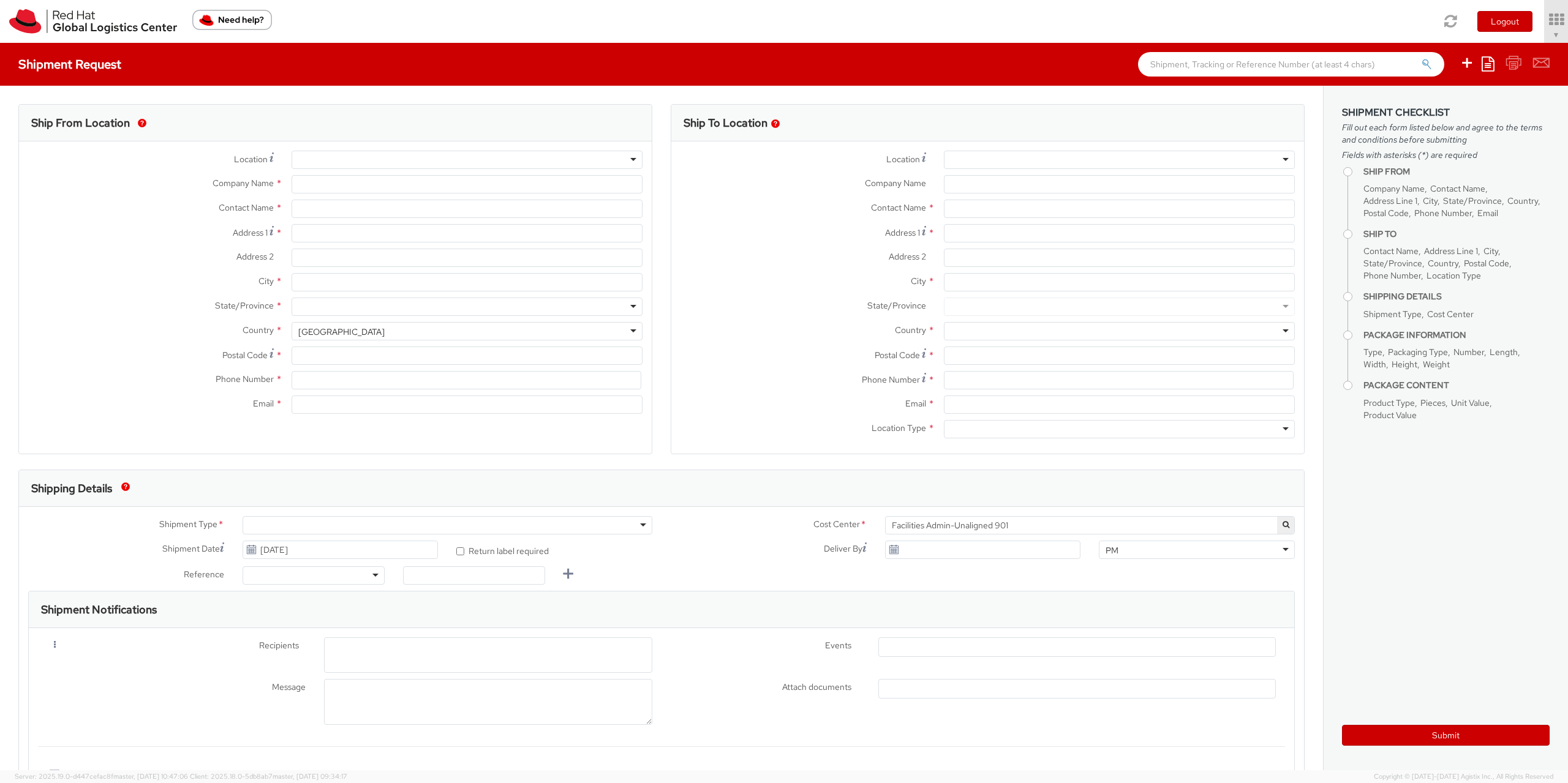
type input "621 00"
type input "420722077148"
type input "[EMAIL_ADDRESS][DOMAIN_NAME]"
select select "CM"
select select "KGS"
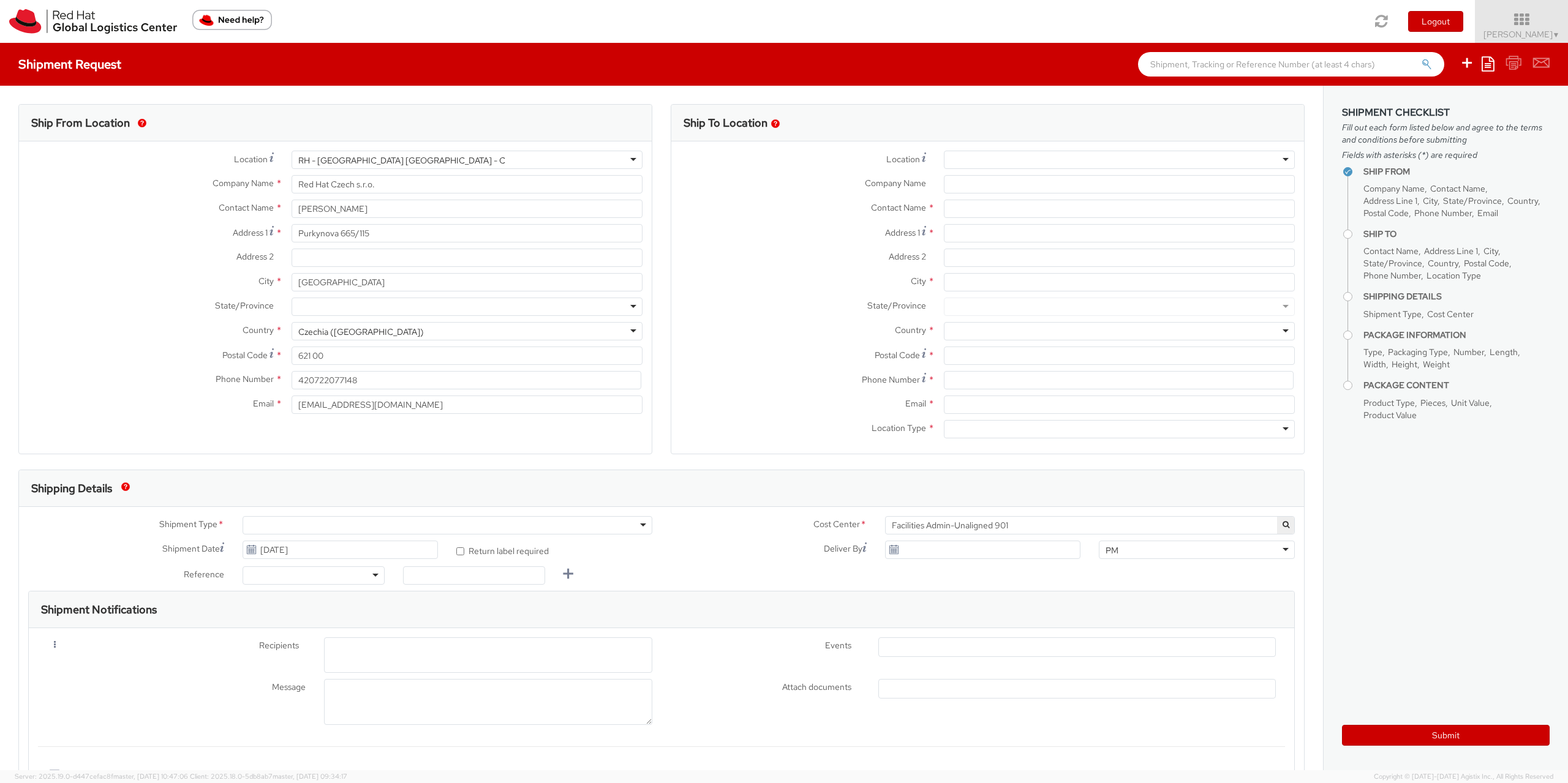
select select
click at [1493, 70] on icon at bounding box center [1488, 63] width 13 height 15
click at [1425, 97] on link "Create from template" at bounding box center [1440, 102] width 107 height 16
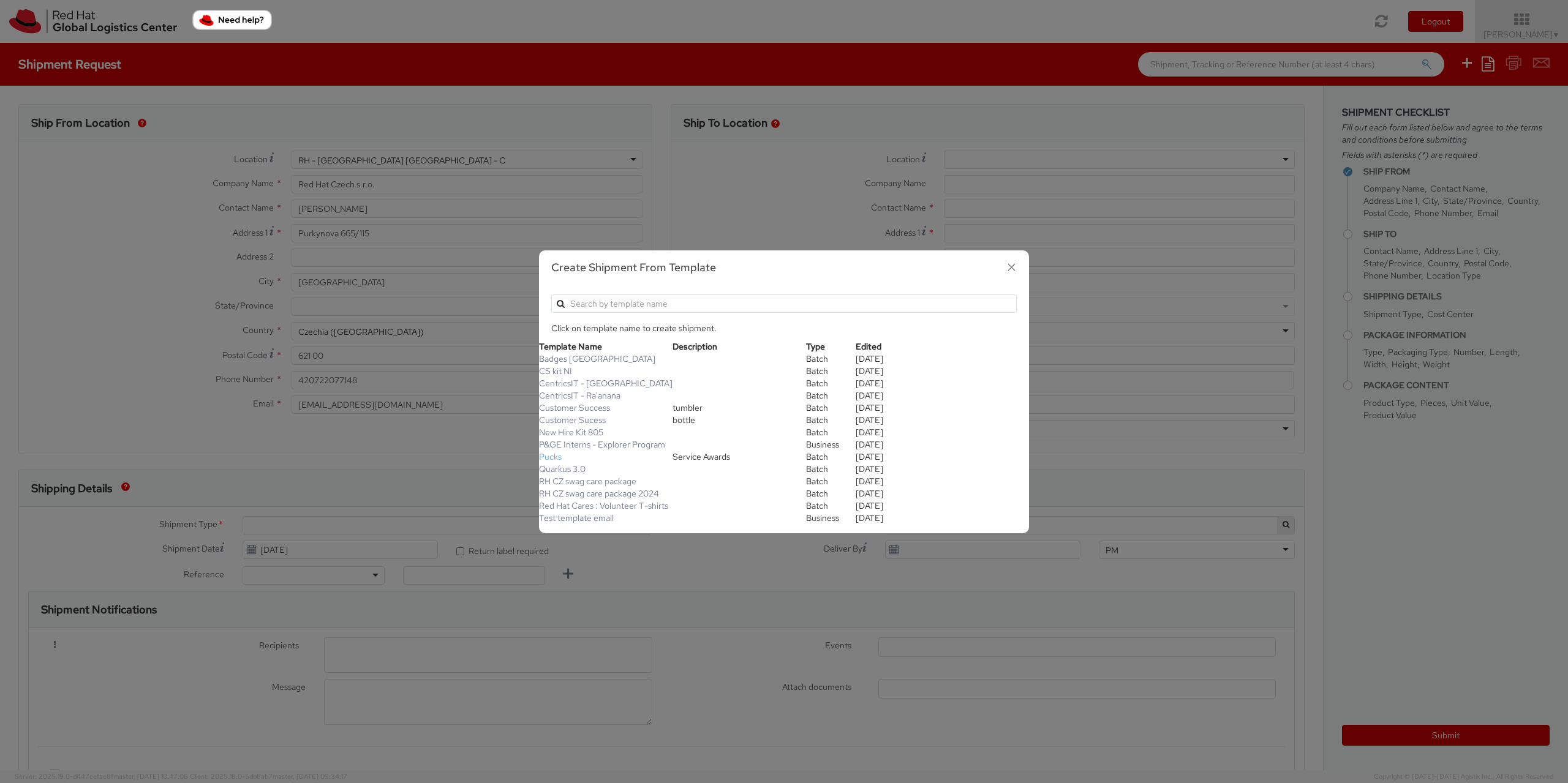
click at [552, 452] on link "Pucks" at bounding box center [550, 456] width 23 height 11
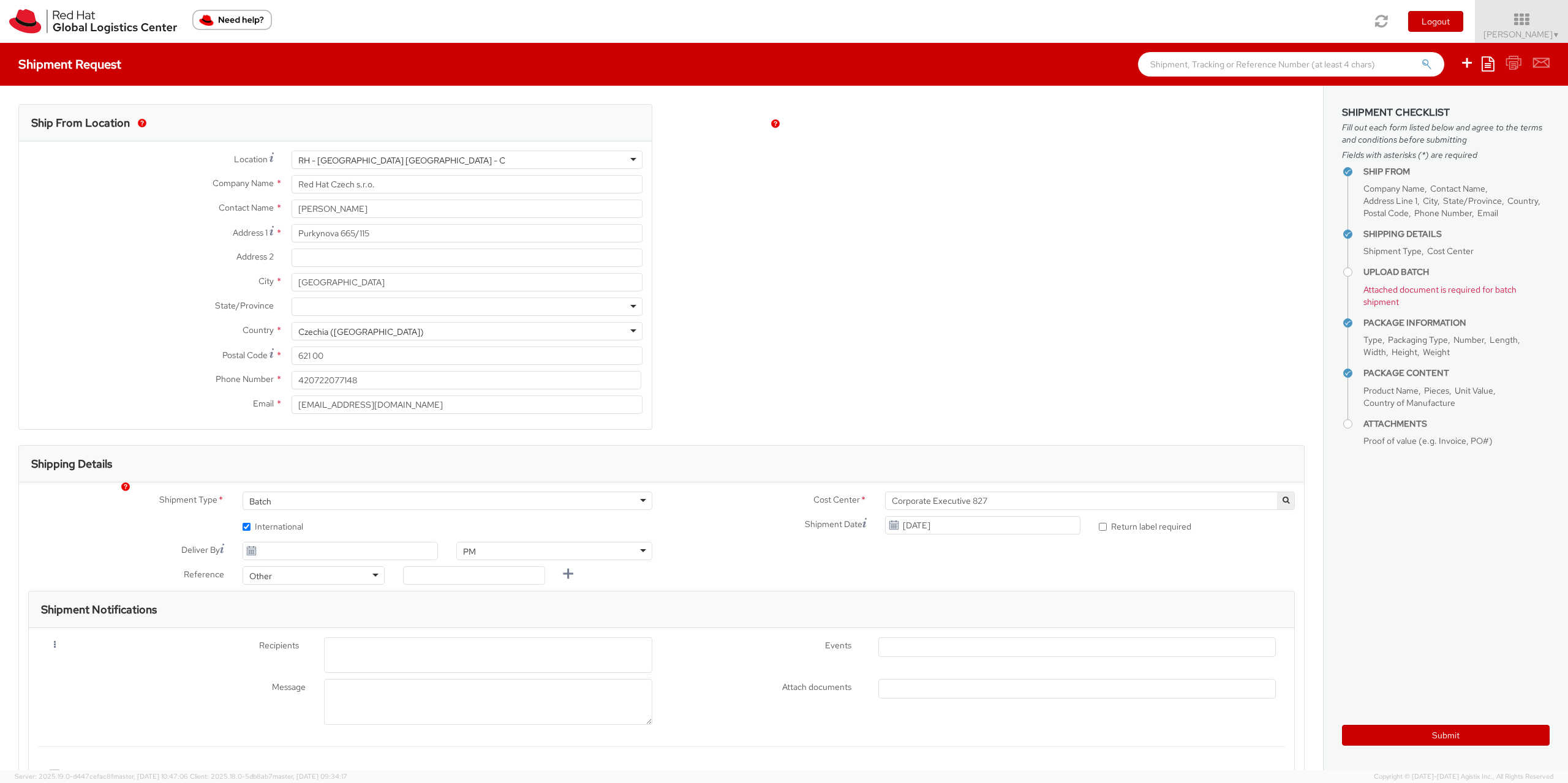
type input "EMEA Fulfillment"
type input "420775852635"
type input "[EMAIL_ADDRESS][DOMAIN_NAME]"
select select "827"
type input "Pucks"
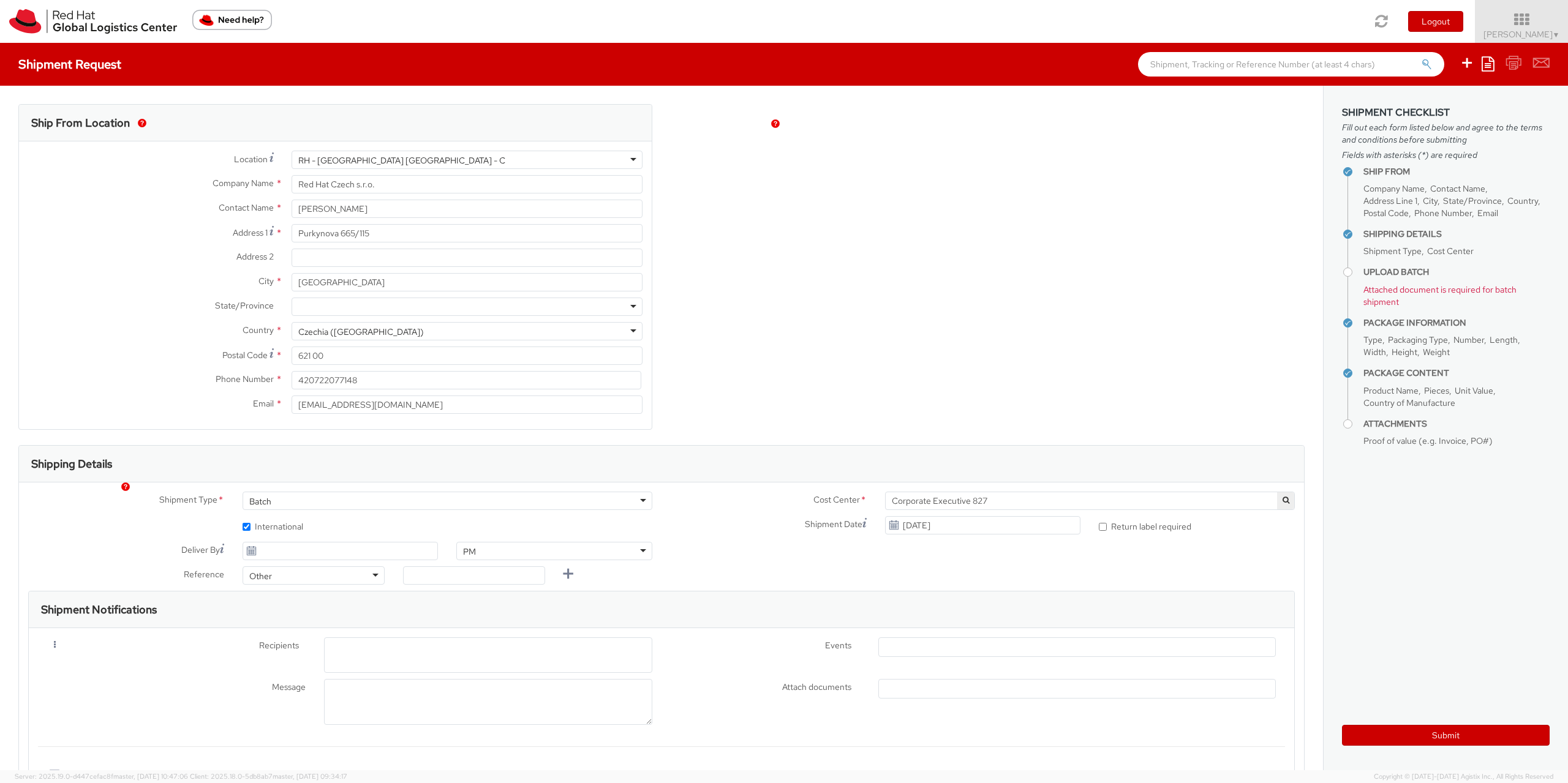
select select
type input "1"
type input "26.04"
type input "32.38"
type input "2.54"
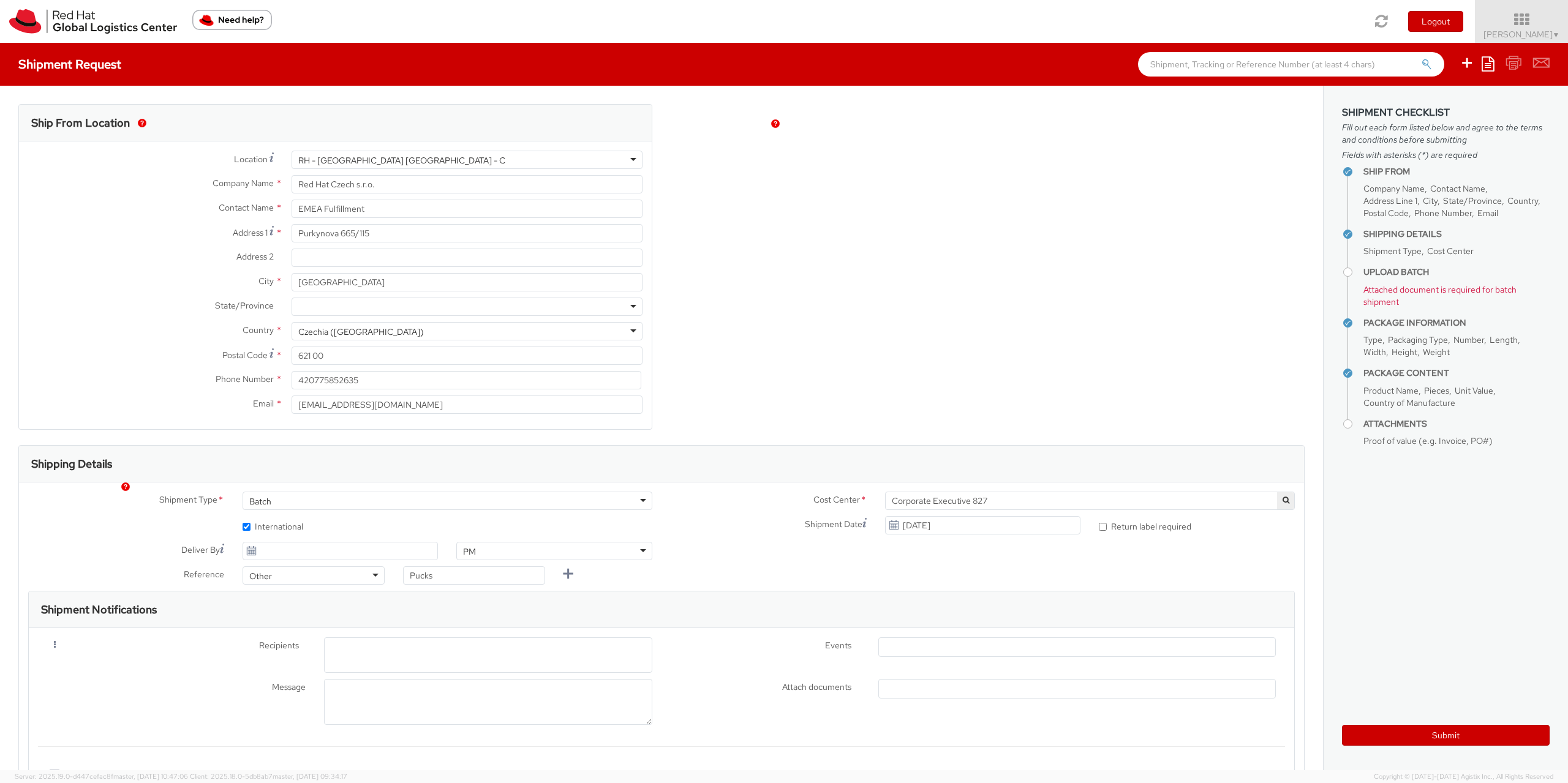
type input "0.5"
type input "Acrylic Award (personalized)"
select select
type input "55.00"
